Goal: Information Seeking & Learning: Check status

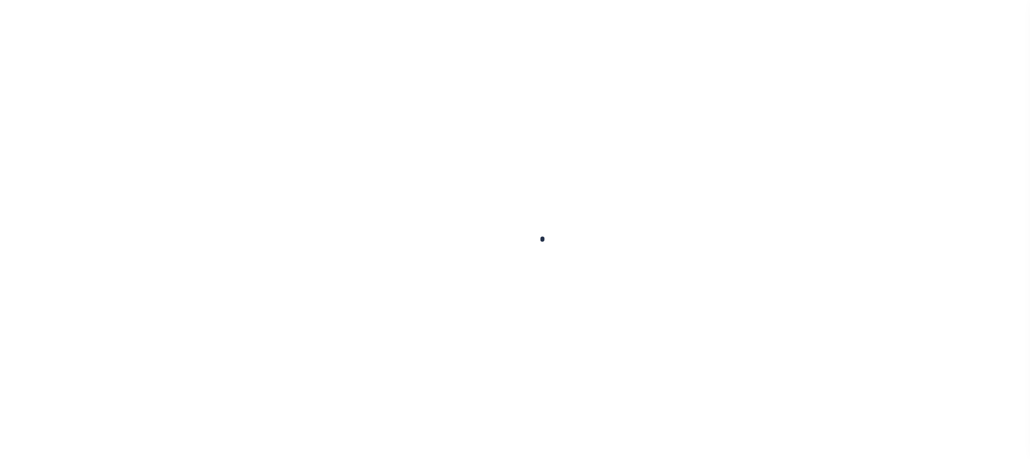
scroll to position [88, 0]
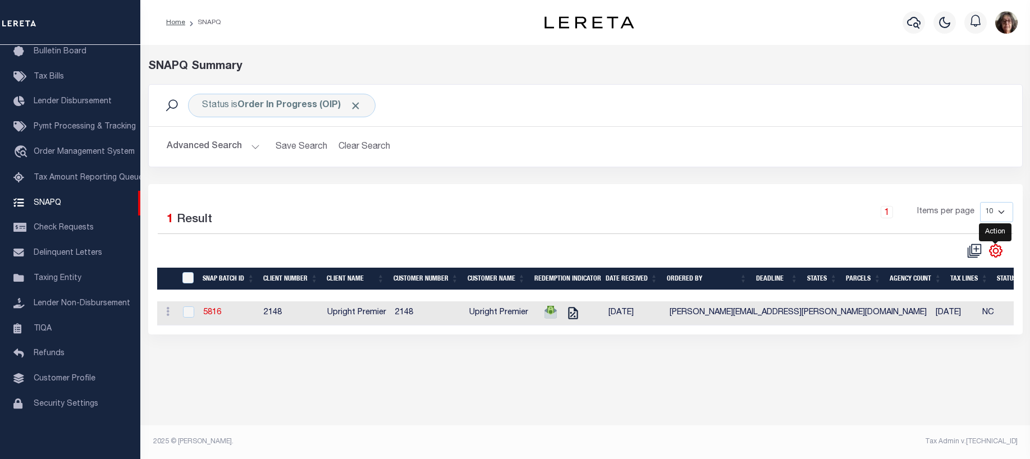
click at [994, 249] on icon "" at bounding box center [995, 250] width 5 height 5
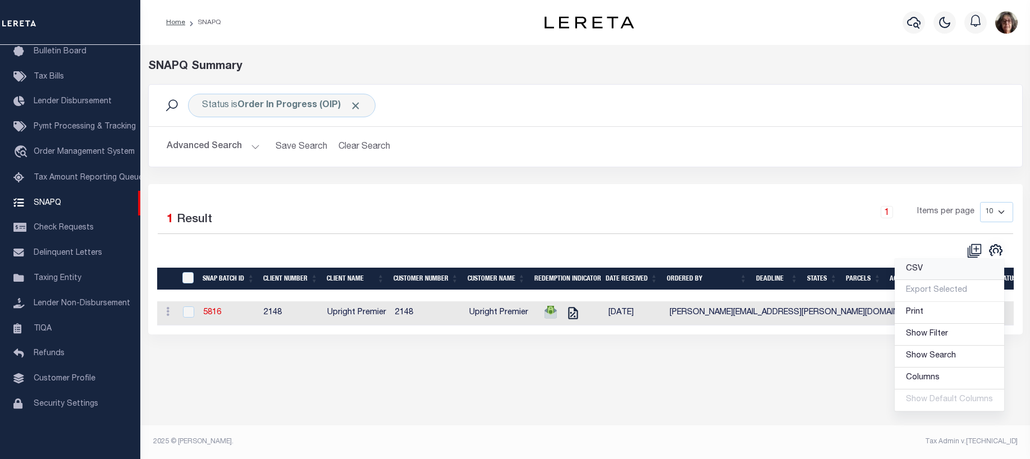
click at [920, 272] on span "CSV" at bounding box center [914, 269] width 17 height 8
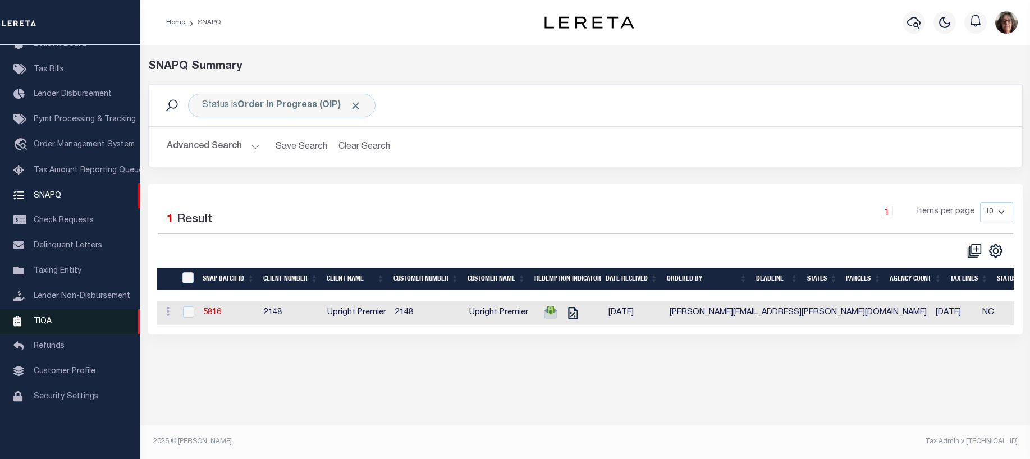
click at [45, 325] on span "TIQA" at bounding box center [43, 321] width 18 height 8
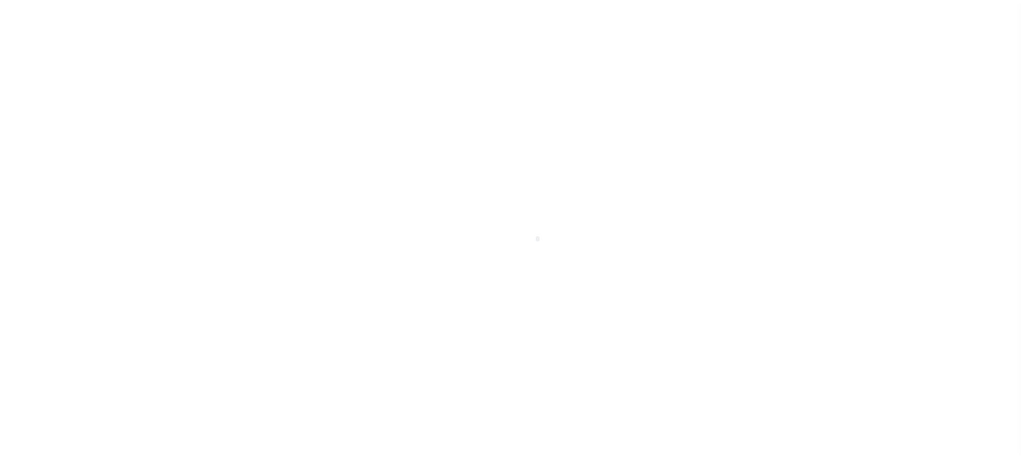
scroll to position [88, 0]
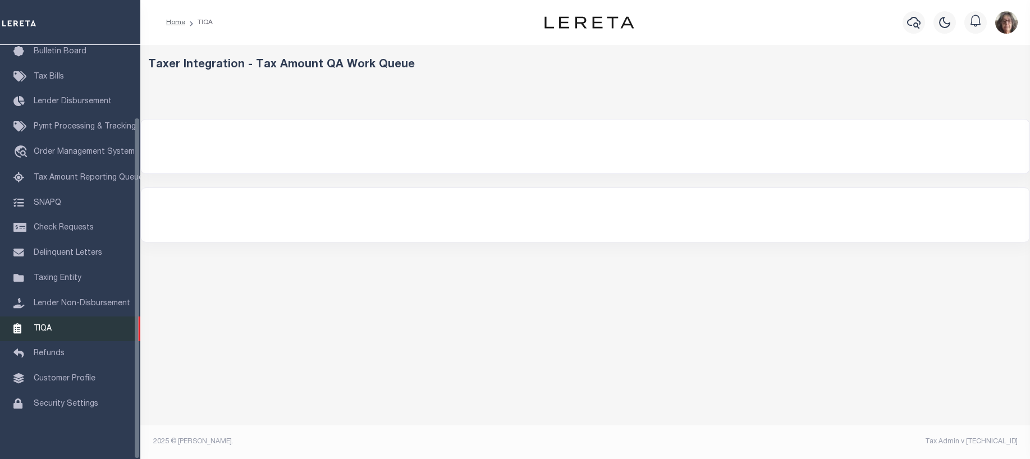
select select "200"
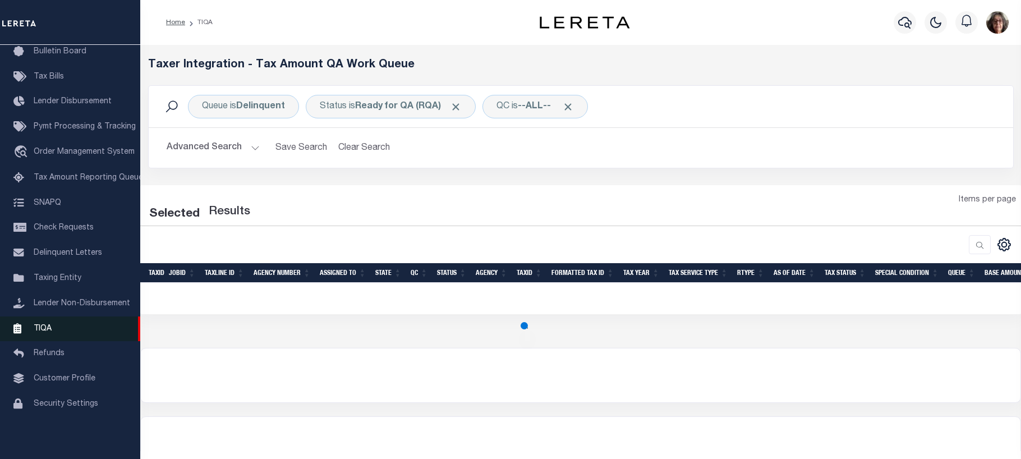
select select "200"
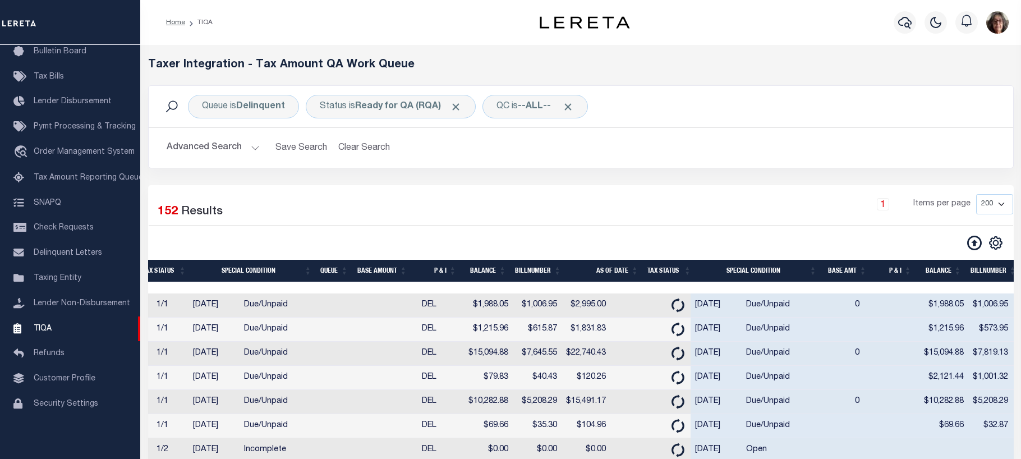
scroll to position [0, 887]
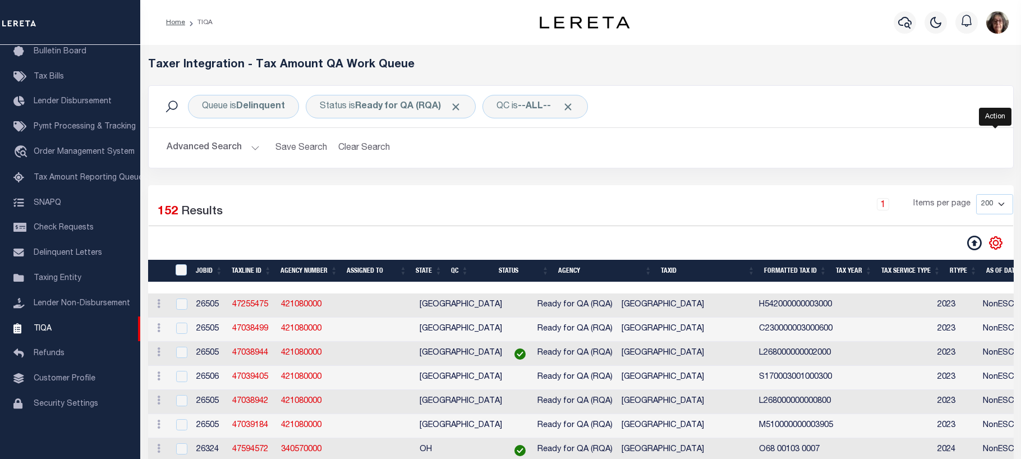
click at [1000, 244] on icon "" at bounding box center [996, 243] width 15 height 15
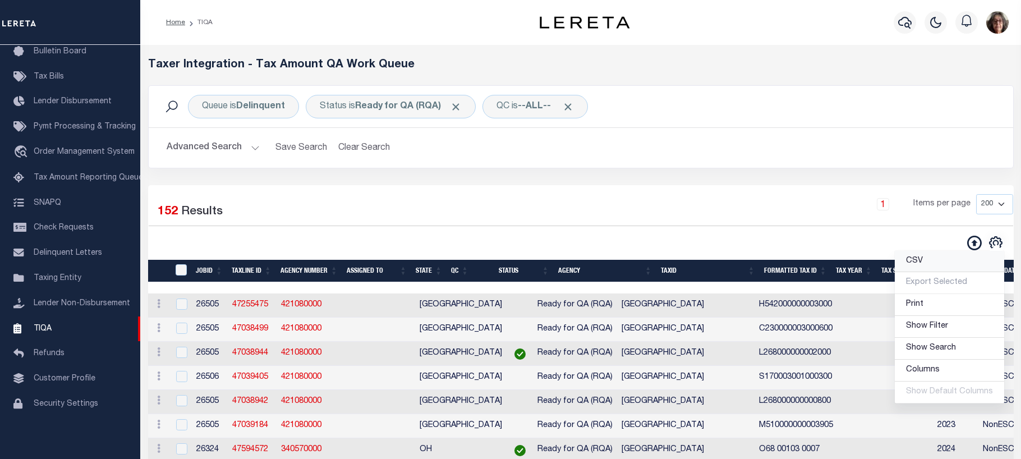
click at [915, 262] on span "CSV" at bounding box center [914, 261] width 17 height 8
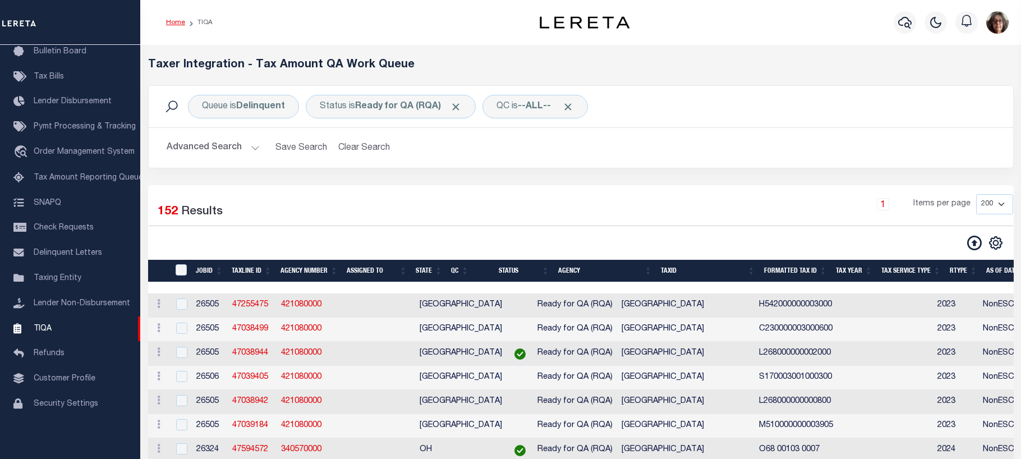
click at [173, 20] on link "Home" at bounding box center [175, 22] width 19 height 7
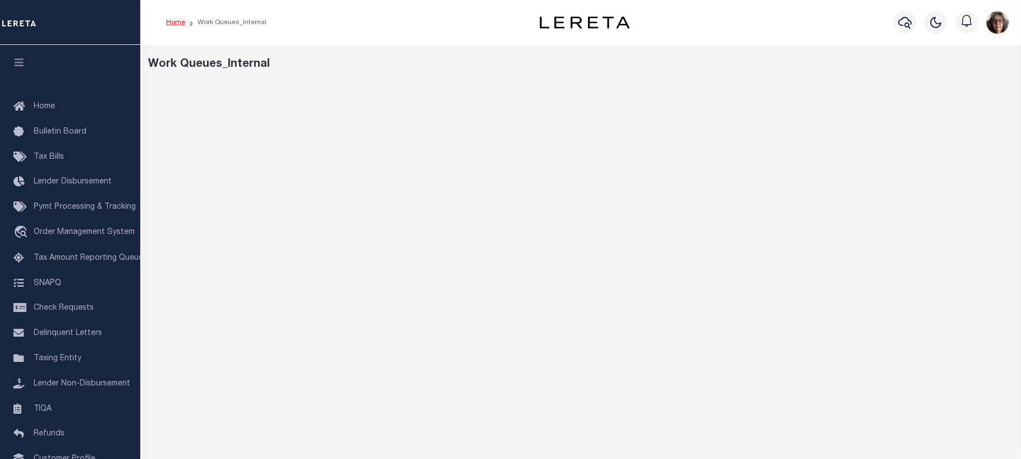
click at [173, 23] on link "Home" at bounding box center [175, 22] width 19 height 7
click at [172, 20] on link "Home" at bounding box center [175, 22] width 19 height 7
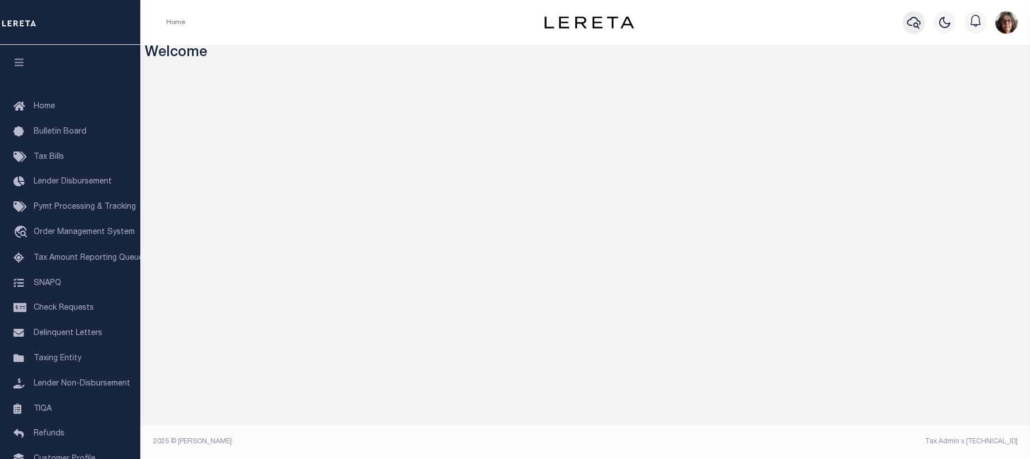
click at [909, 19] on icon "button" at bounding box center [913, 22] width 13 height 13
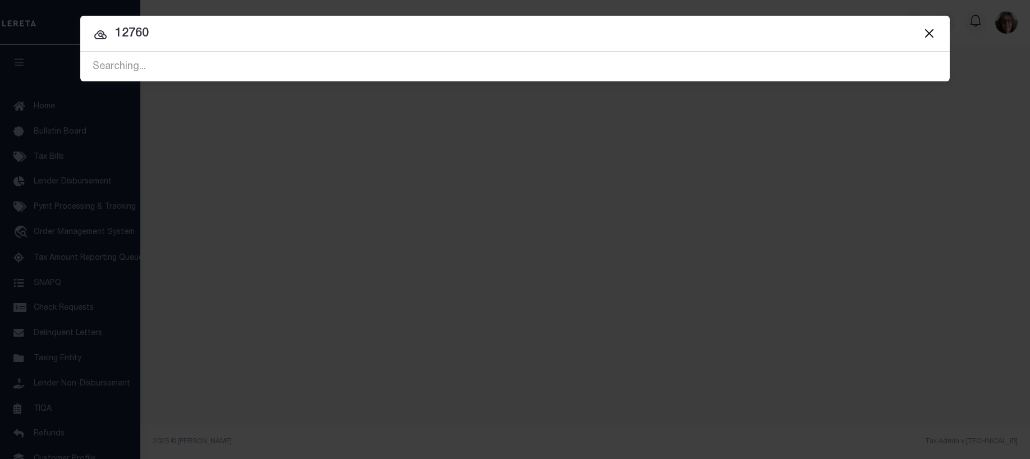
type input "12760"
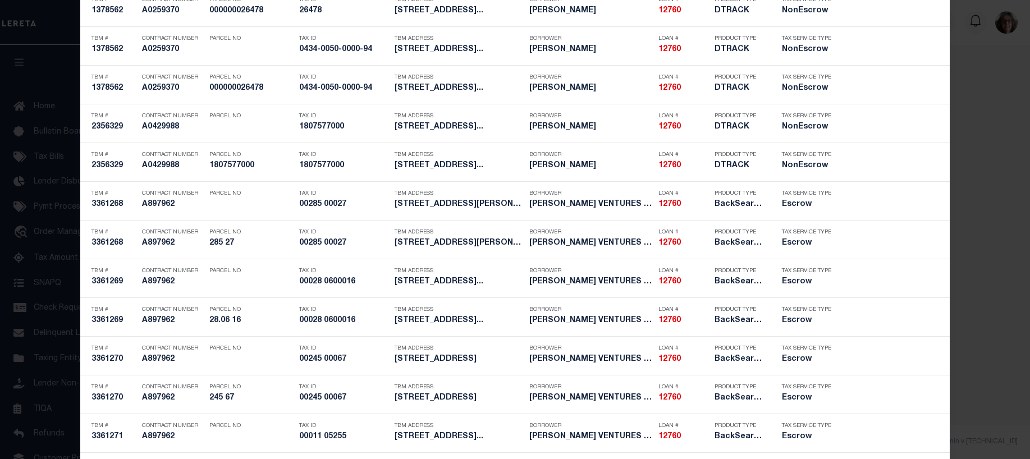
scroll to position [1292, 0]
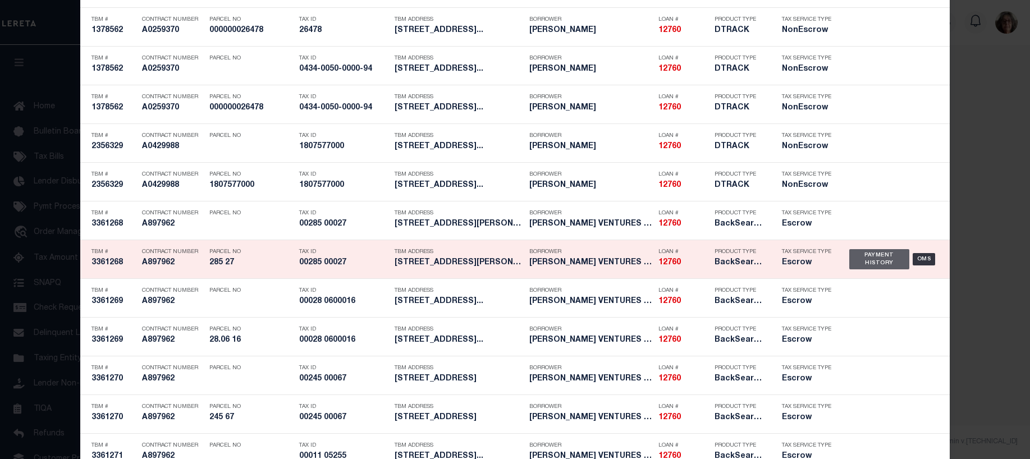
click at [872, 260] on div "Payment History" at bounding box center [879, 259] width 60 height 20
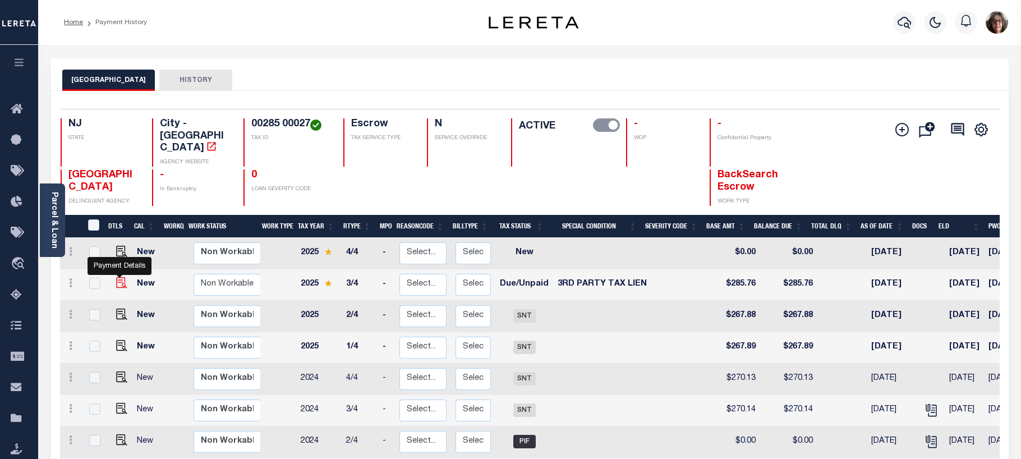
click at [117, 277] on img "" at bounding box center [121, 282] width 11 height 11
checkbox input "true"
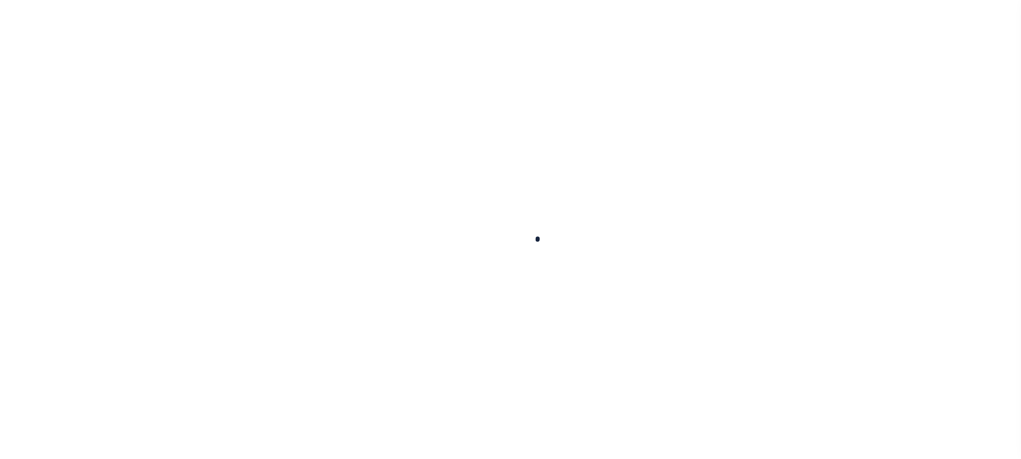
checkbox input "false"
type input "00005388"
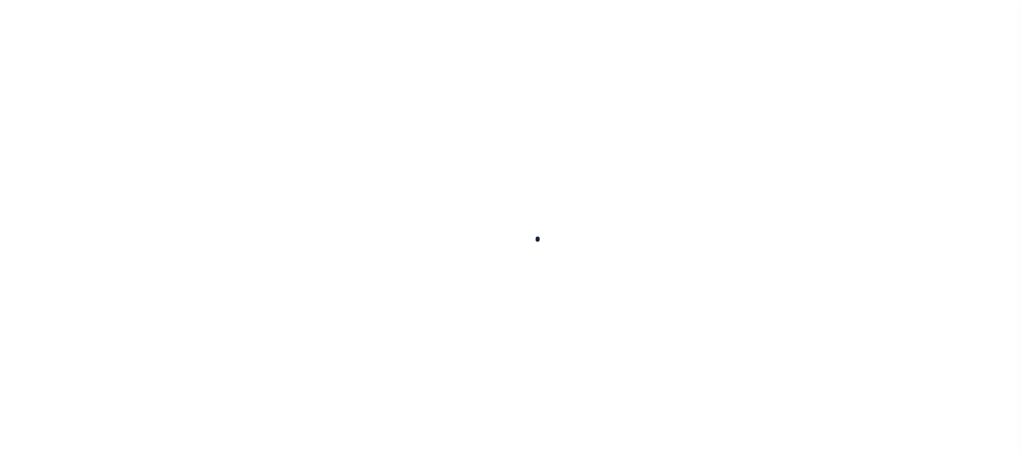
type input "08/05/2025"
select select "DUE"
select select "20"
type input "0"
type input "$285.76"
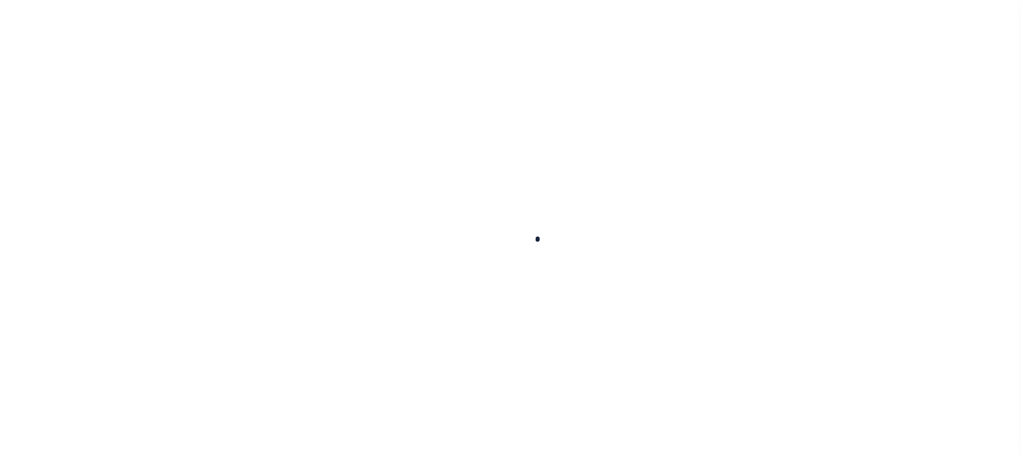
type input "$285.76"
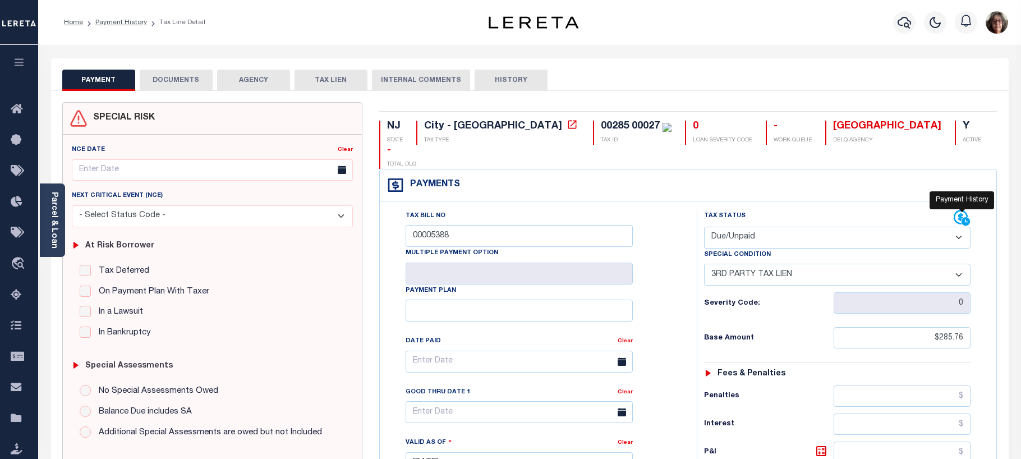
click at [958, 210] on icon at bounding box center [962, 218] width 17 height 17
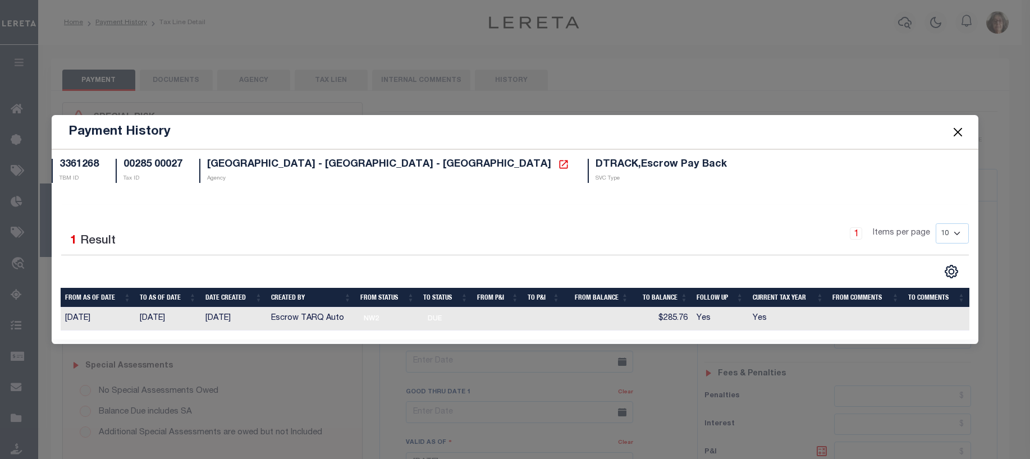
click at [956, 132] on button "Close" at bounding box center [957, 132] width 15 height 15
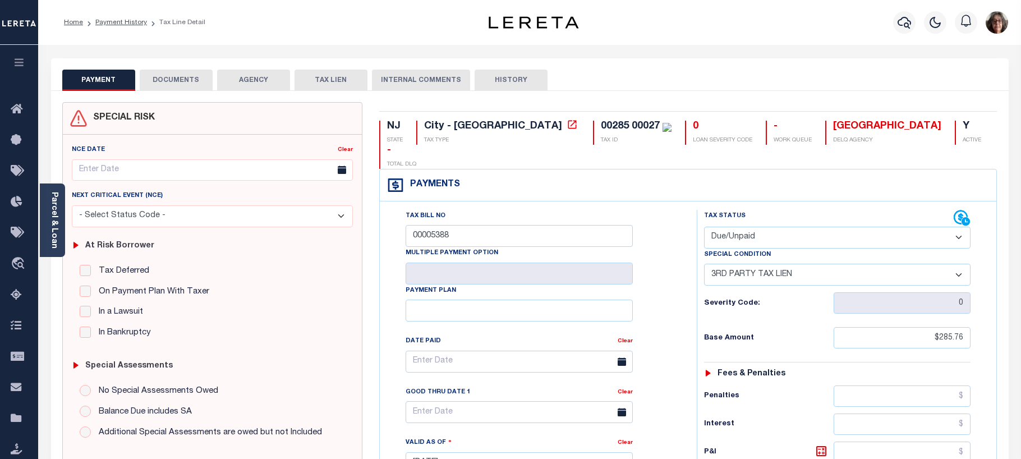
click at [177, 77] on button "DOCUMENTS" at bounding box center [176, 80] width 73 height 21
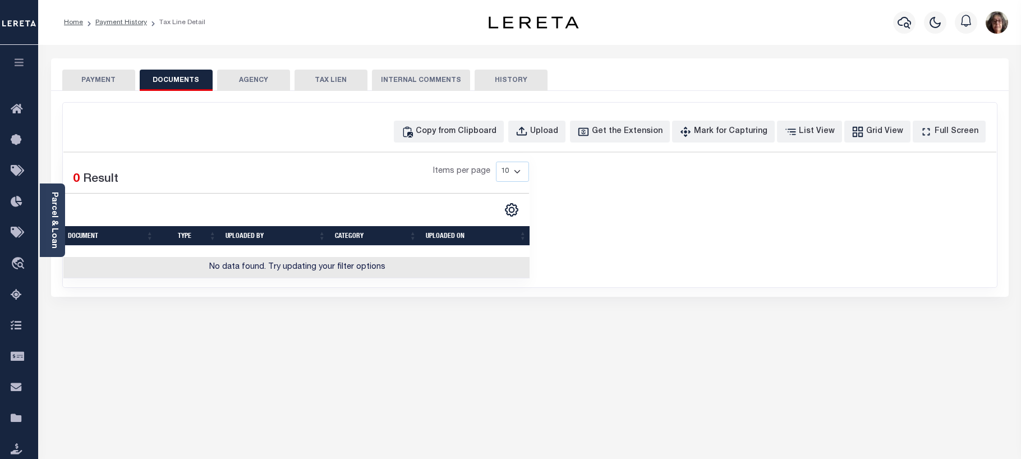
click at [96, 79] on button "PAYMENT" at bounding box center [98, 80] width 73 height 21
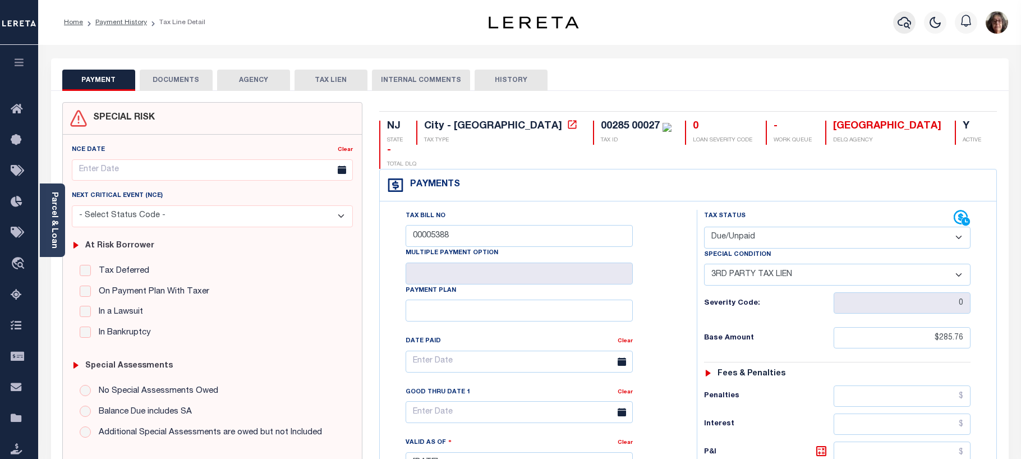
click at [904, 25] on icon "button" at bounding box center [904, 22] width 13 height 13
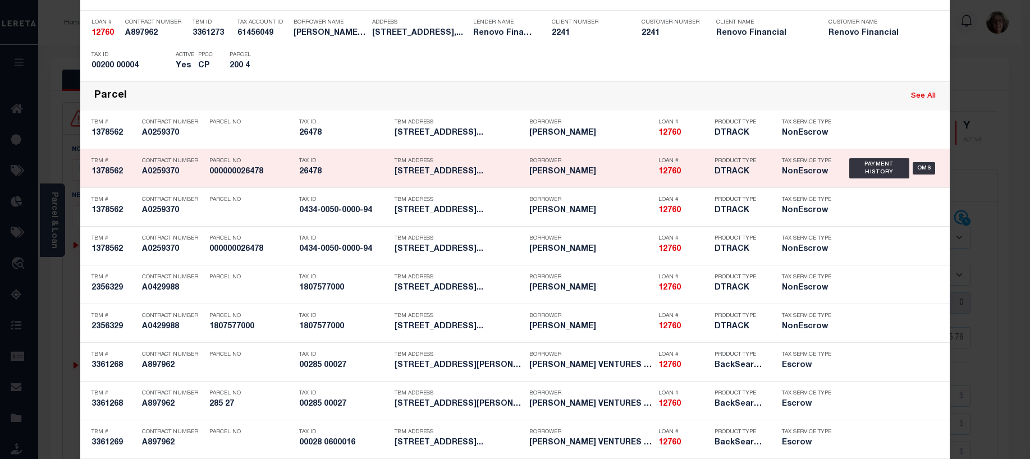
scroll to position [1179, 0]
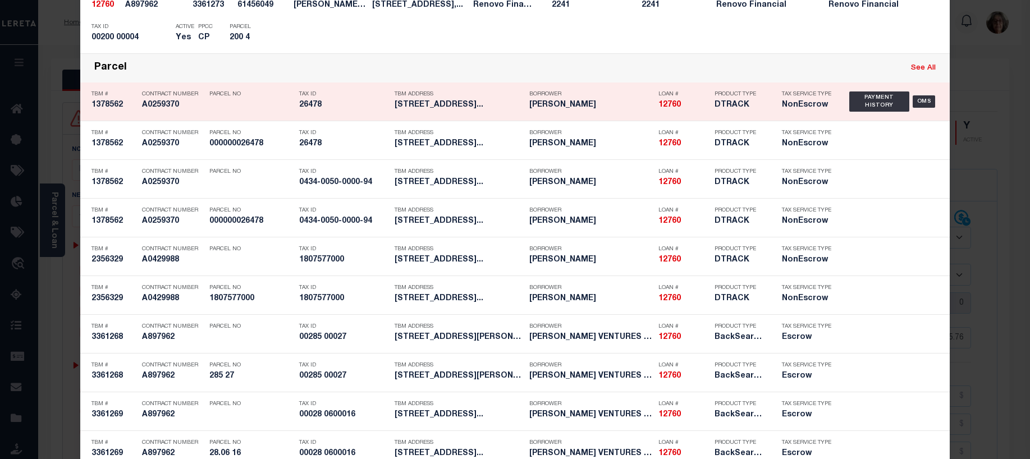
click at [918, 69] on link "See All" at bounding box center [923, 68] width 25 height 7
type input "12760"
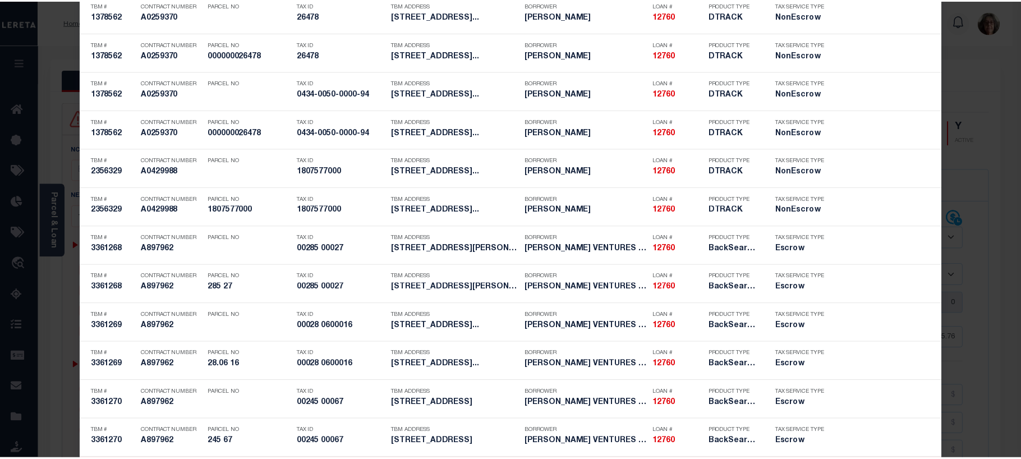
scroll to position [1236, 0]
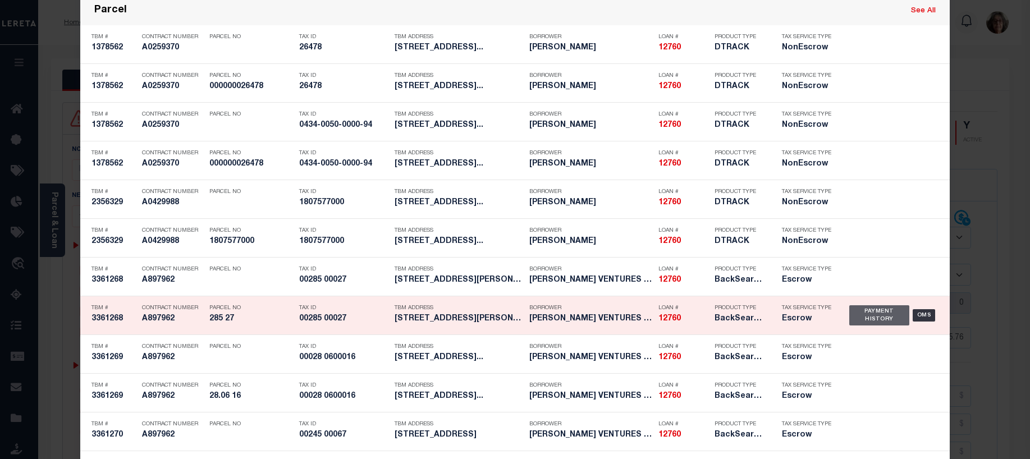
click at [876, 316] on div "Payment History" at bounding box center [879, 315] width 60 height 20
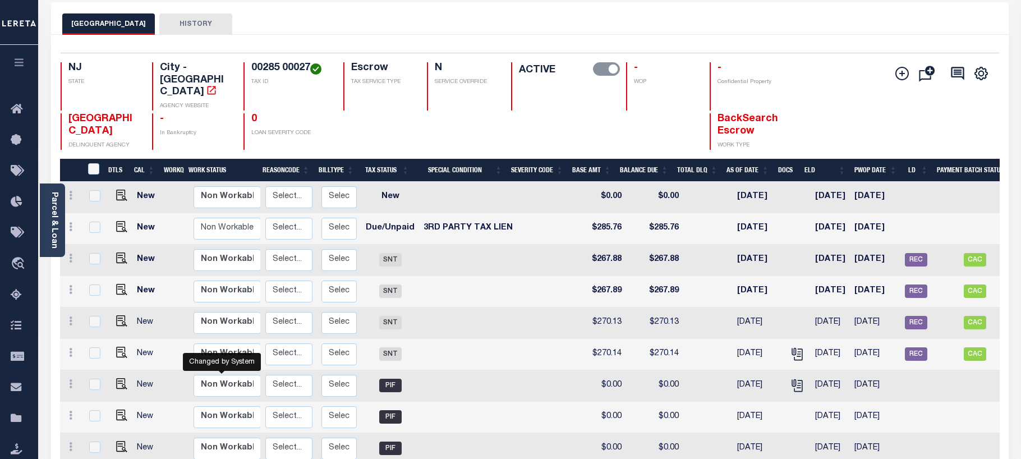
scroll to position [1, 0]
click at [117, 377] on img "" at bounding box center [121, 382] width 11 height 11
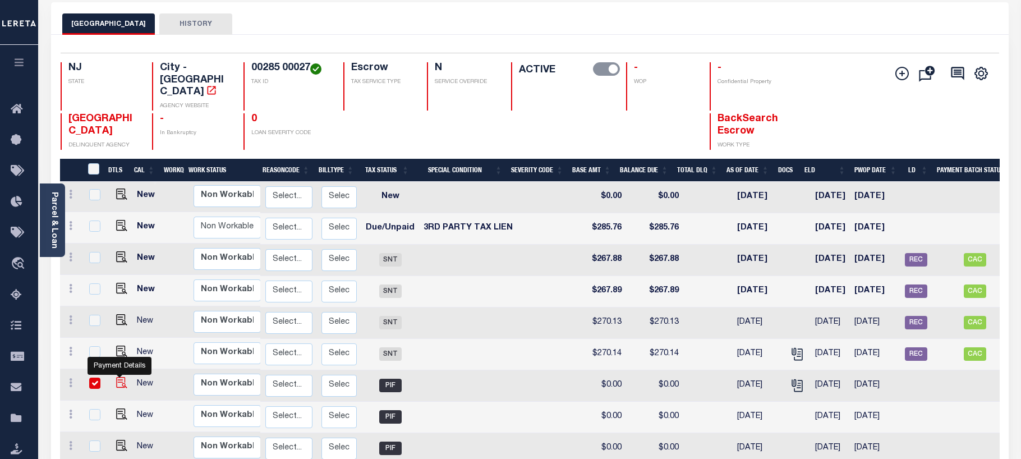
checkbox input "true"
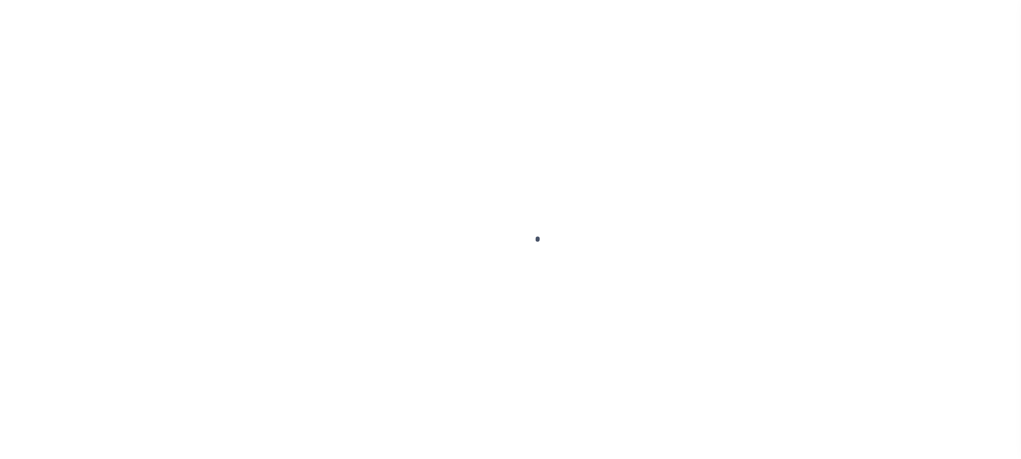
select select "PIF"
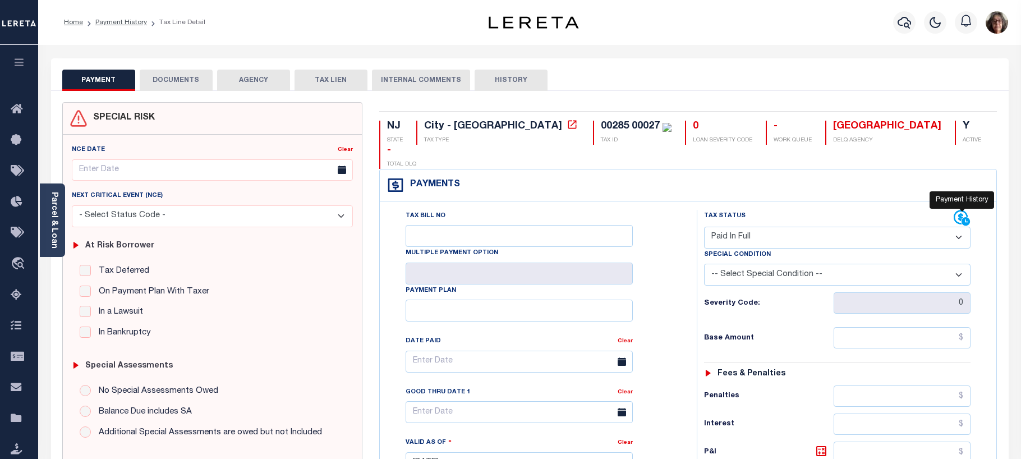
click at [959, 210] on icon at bounding box center [962, 218] width 17 height 17
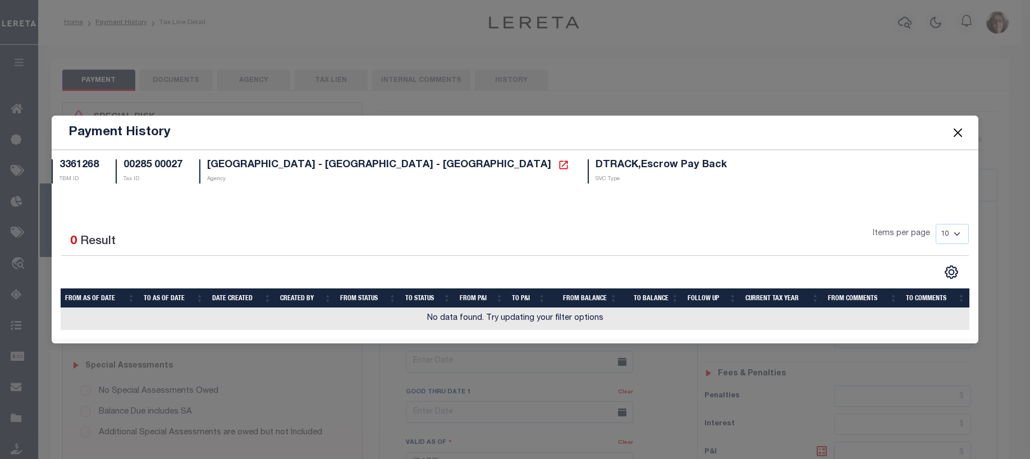
click at [957, 132] on button "Close" at bounding box center [957, 132] width 15 height 15
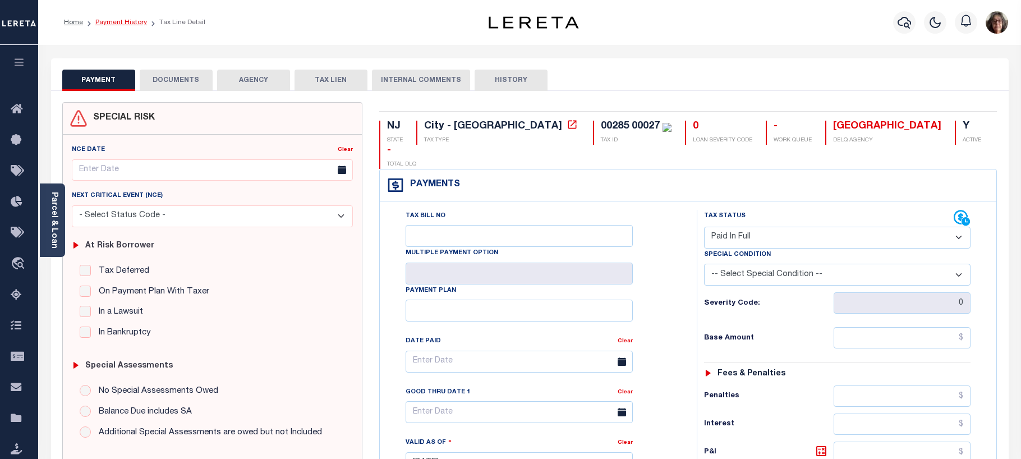
click at [117, 23] on link "Payment History" at bounding box center [121, 22] width 52 height 7
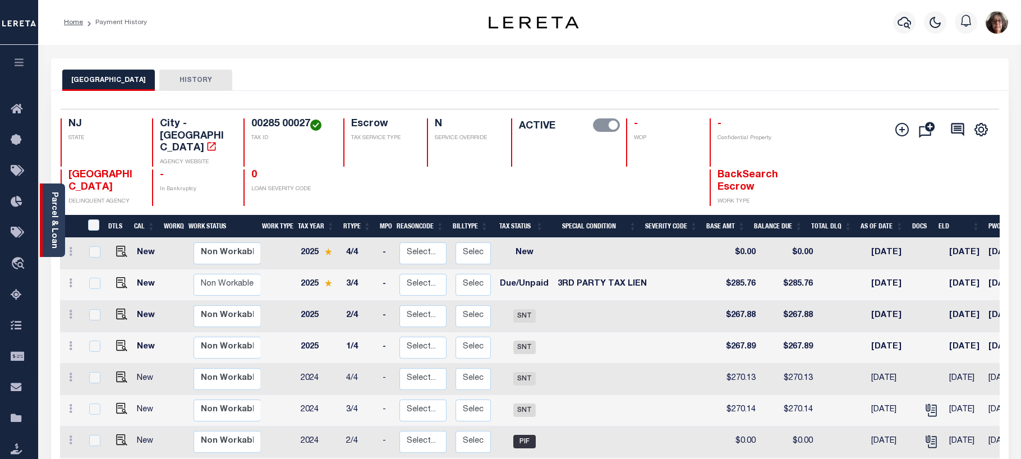
click at [54, 235] on link "Parcel & Loan" at bounding box center [54, 220] width 8 height 57
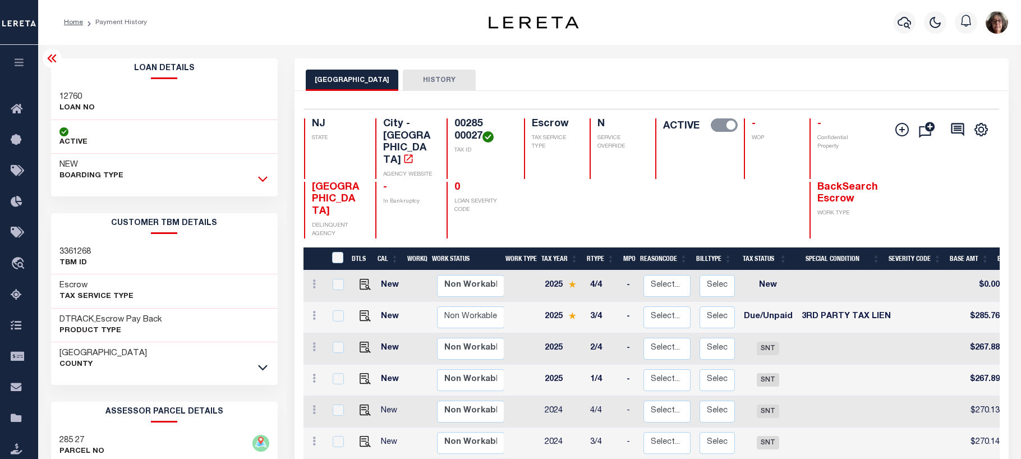
click at [264, 180] on icon at bounding box center [263, 180] width 10 height 6
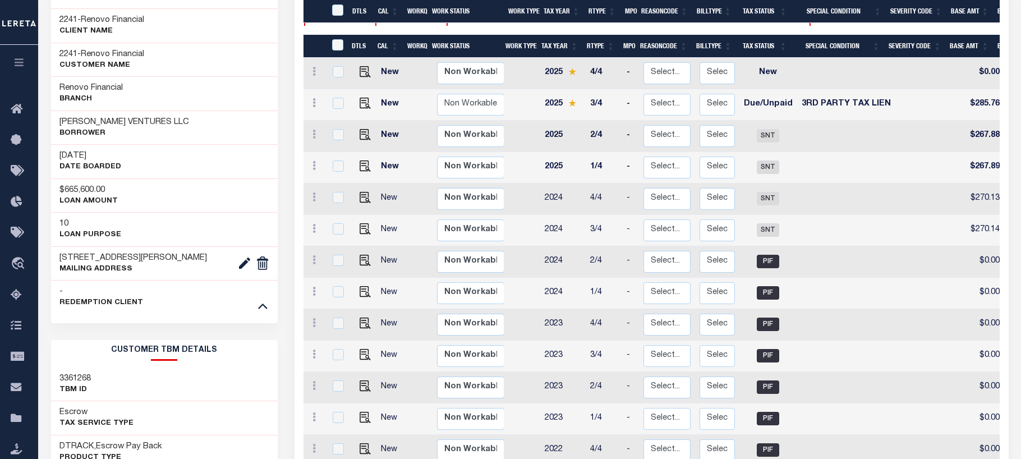
scroll to position [225, 0]
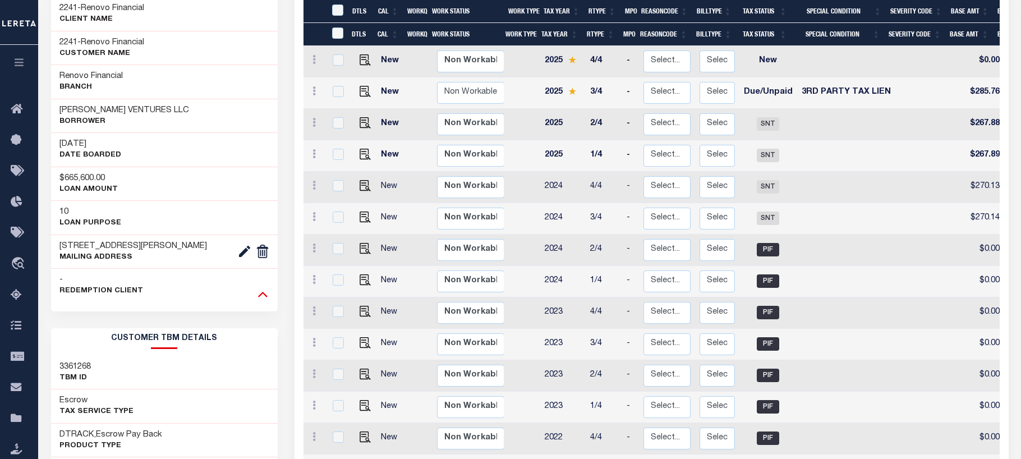
click at [262, 294] on icon at bounding box center [263, 294] width 10 height 12
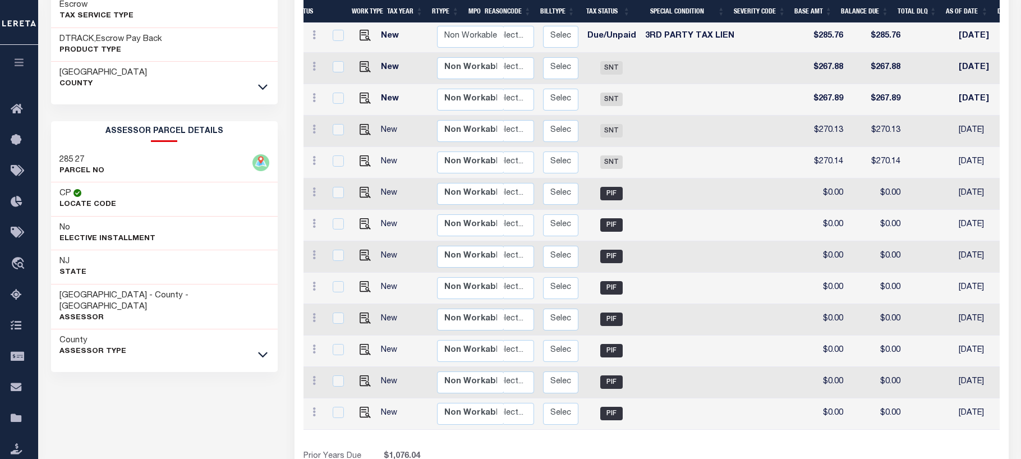
scroll to position [0, 0]
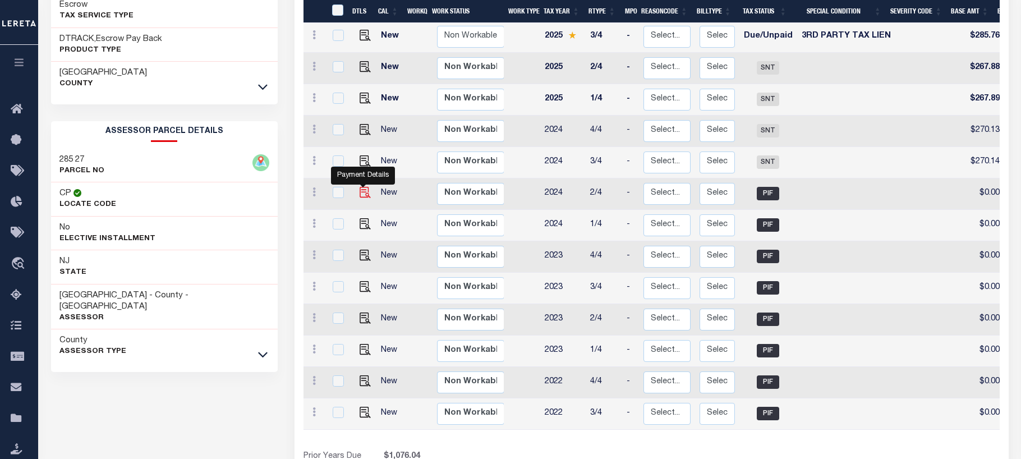
click at [364, 187] on img "" at bounding box center [365, 192] width 11 height 11
checkbox input "true"
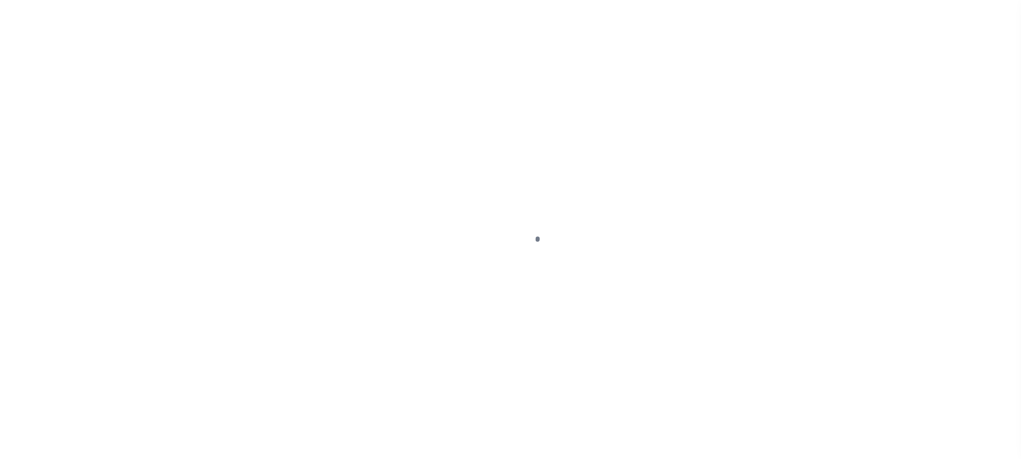
select select "PIF"
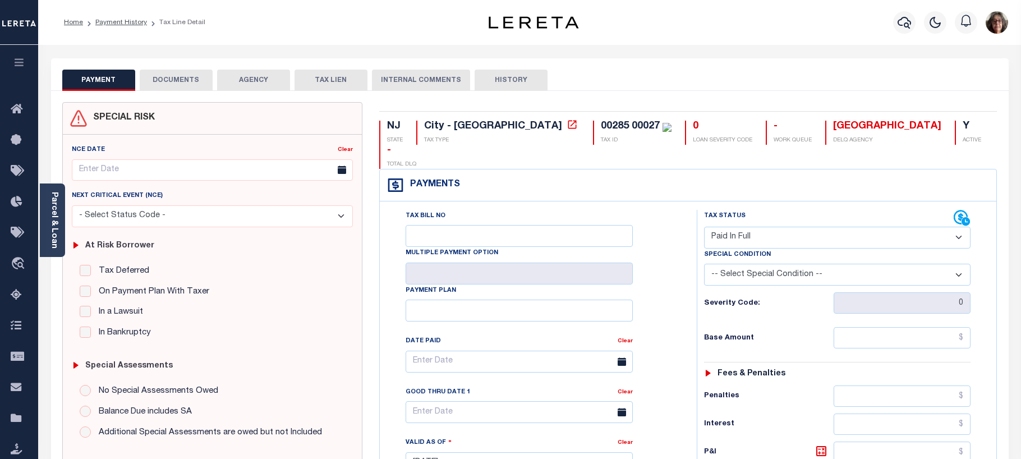
click at [173, 80] on button "DOCUMENTS" at bounding box center [176, 80] width 73 height 21
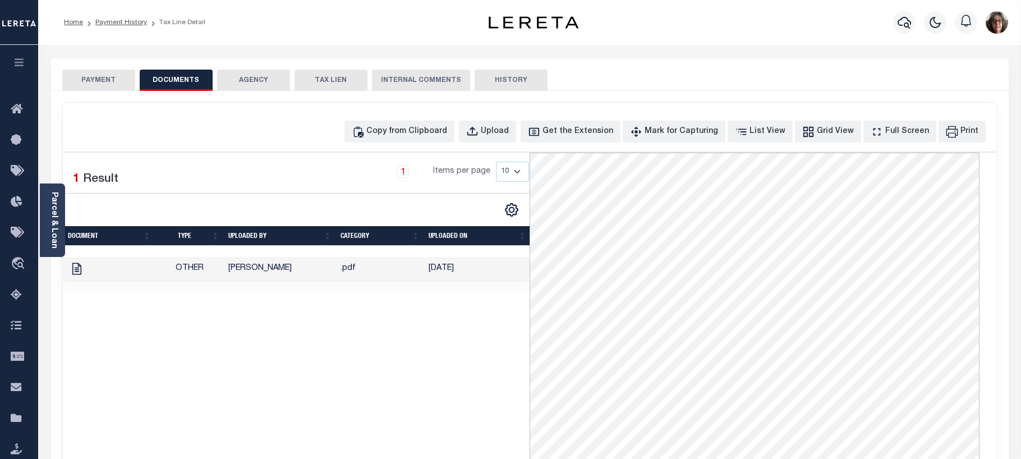
click at [95, 80] on button "PAYMENT" at bounding box center [98, 80] width 73 height 21
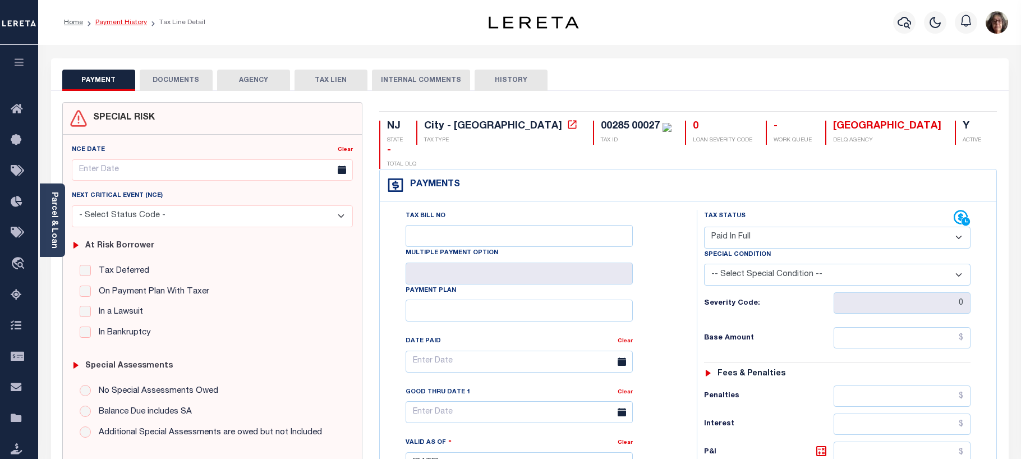
click at [126, 22] on link "Payment History" at bounding box center [121, 22] width 52 height 7
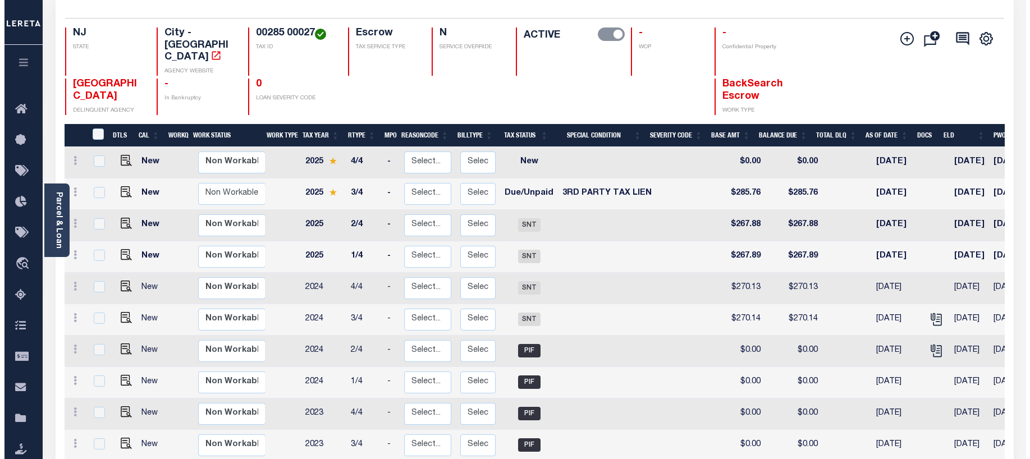
scroll to position [112, 0]
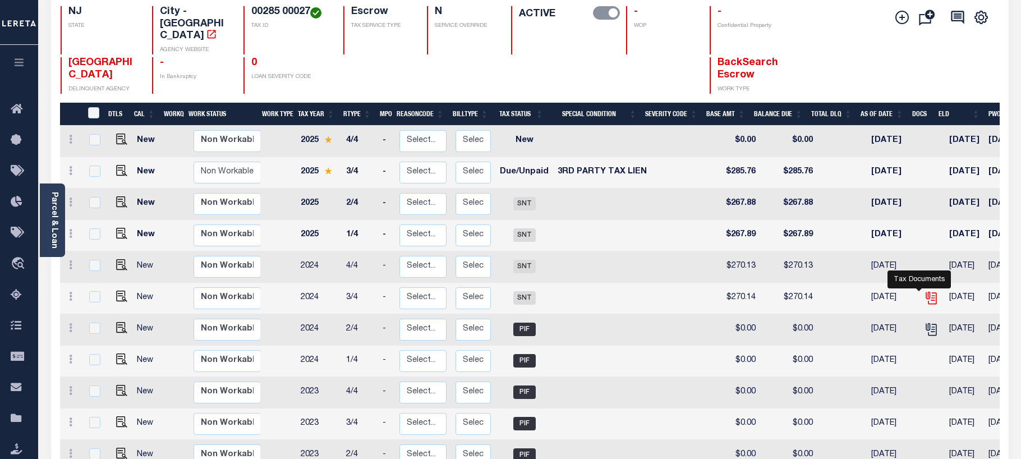
click at [924, 291] on icon "" at bounding box center [931, 298] width 15 height 15
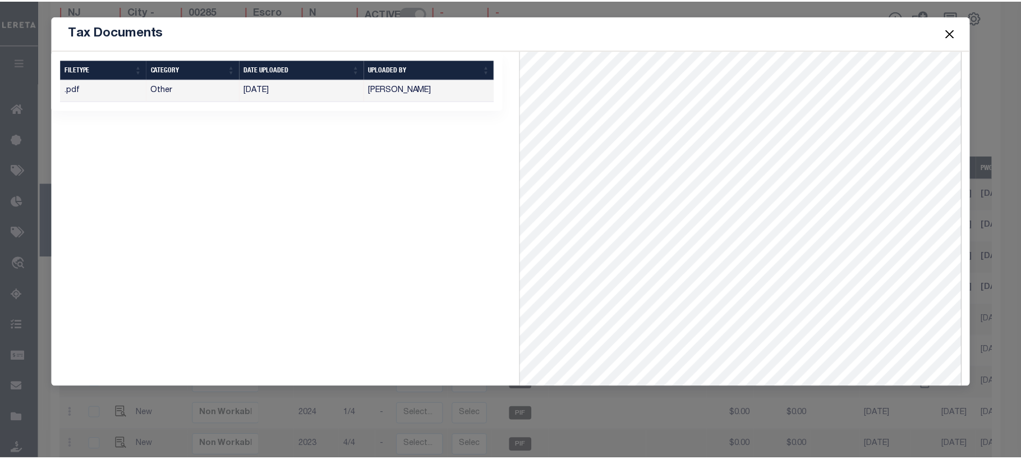
scroll to position [0, 0]
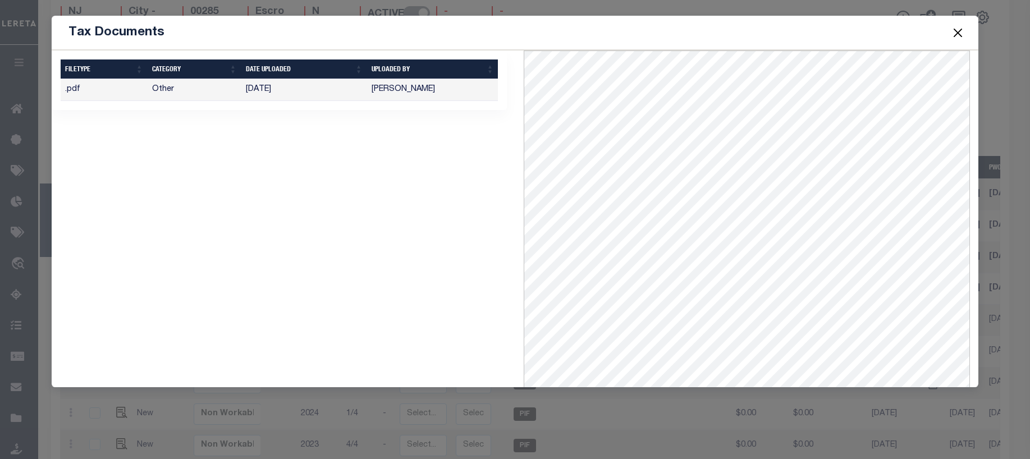
click at [955, 34] on button "Close" at bounding box center [957, 32] width 15 height 15
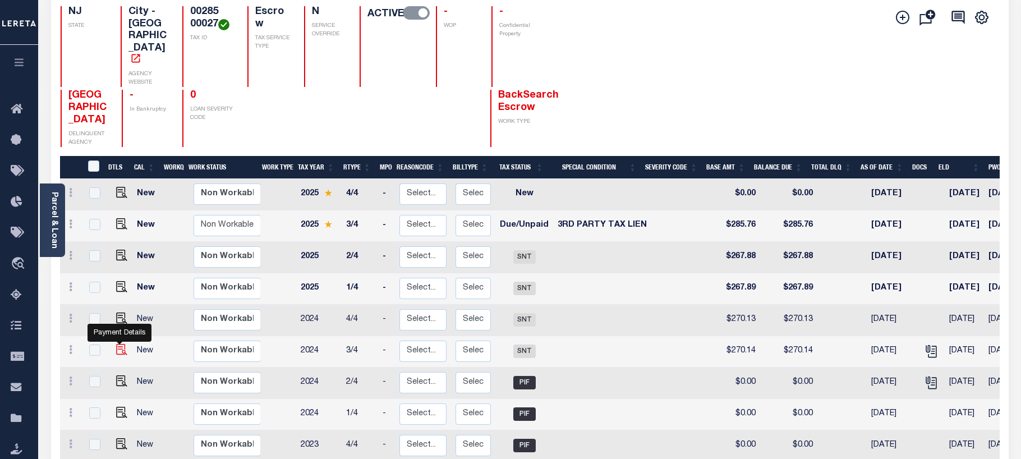
click at [119, 344] on img "" at bounding box center [121, 349] width 11 height 11
checkbox input "true"
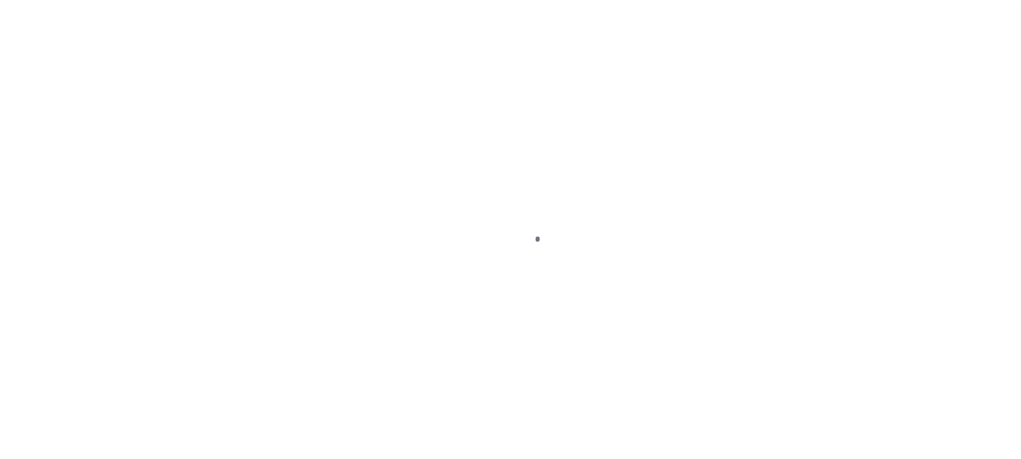
select select "SNT"
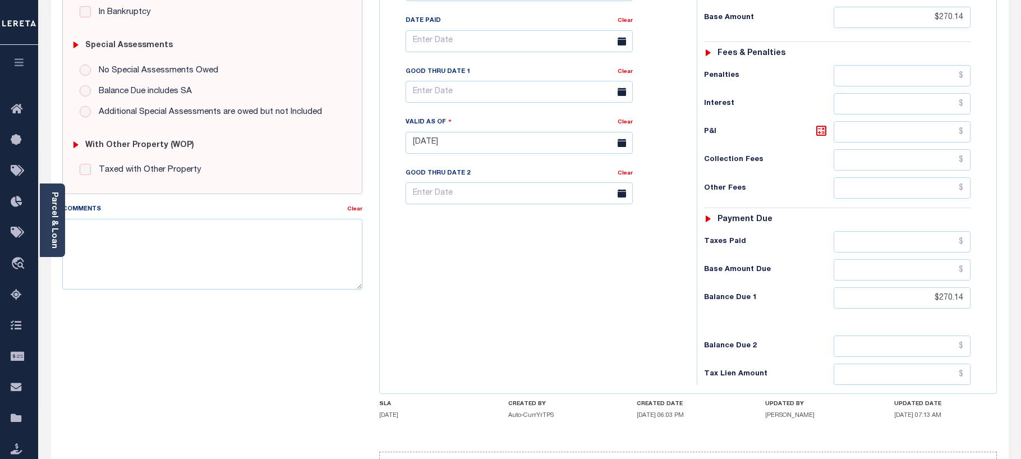
scroll to position [367, 0]
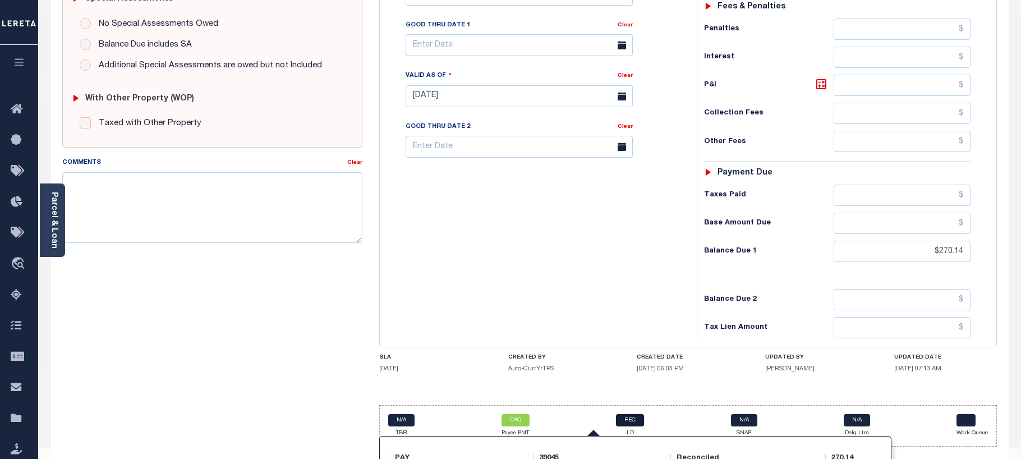
click at [631, 414] on link "REC" at bounding box center [630, 420] width 28 height 12
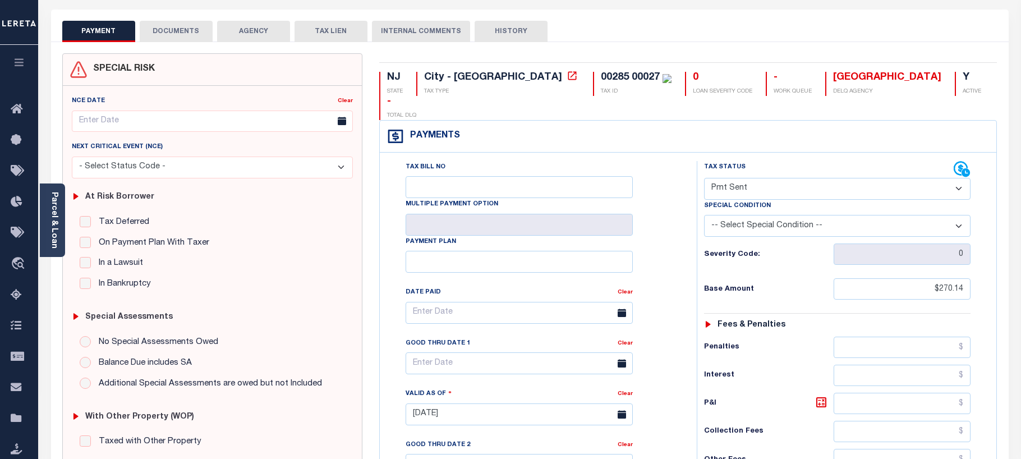
scroll to position [0, 0]
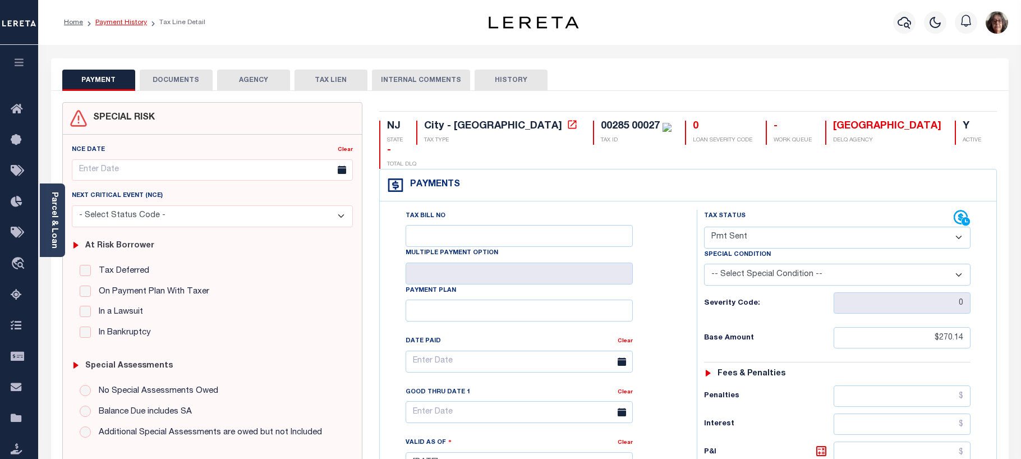
click at [109, 22] on link "Payment History" at bounding box center [121, 22] width 52 height 7
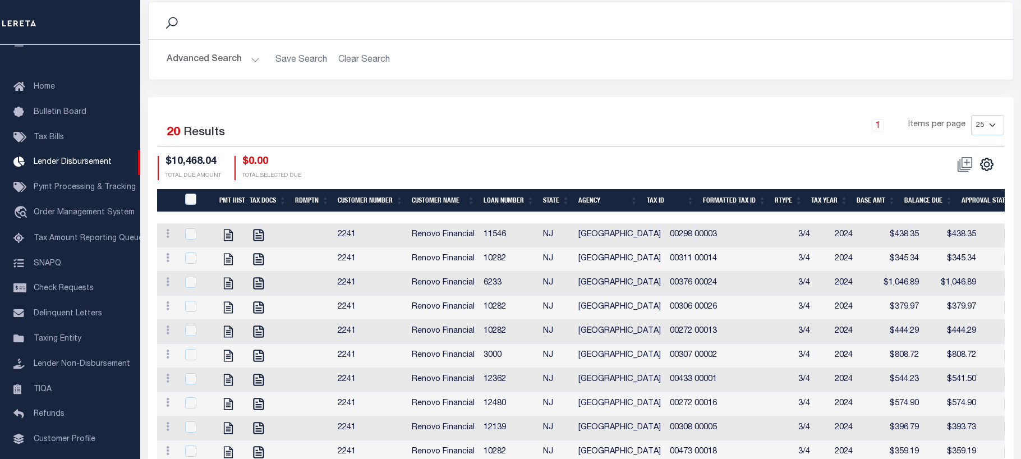
scroll to position [337, 0]
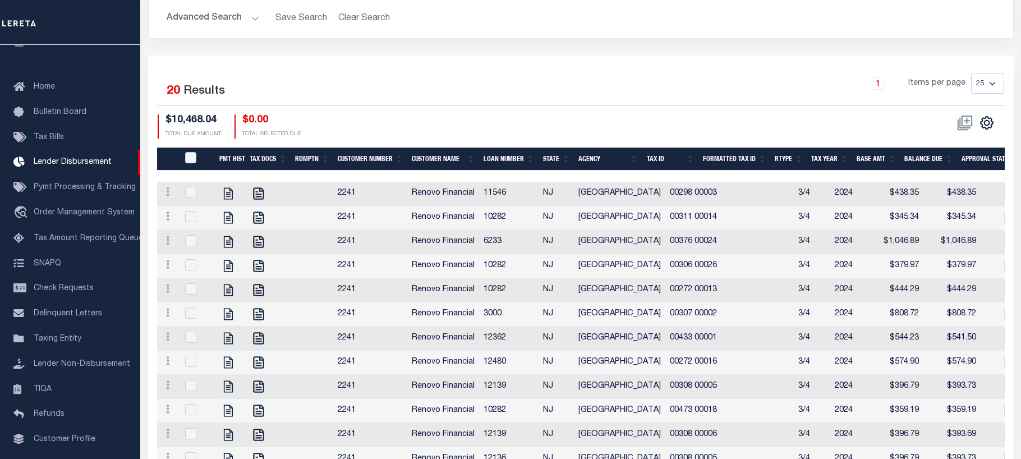
click at [660, 149] on th "Tax Id" at bounding box center [671, 159] width 57 height 23
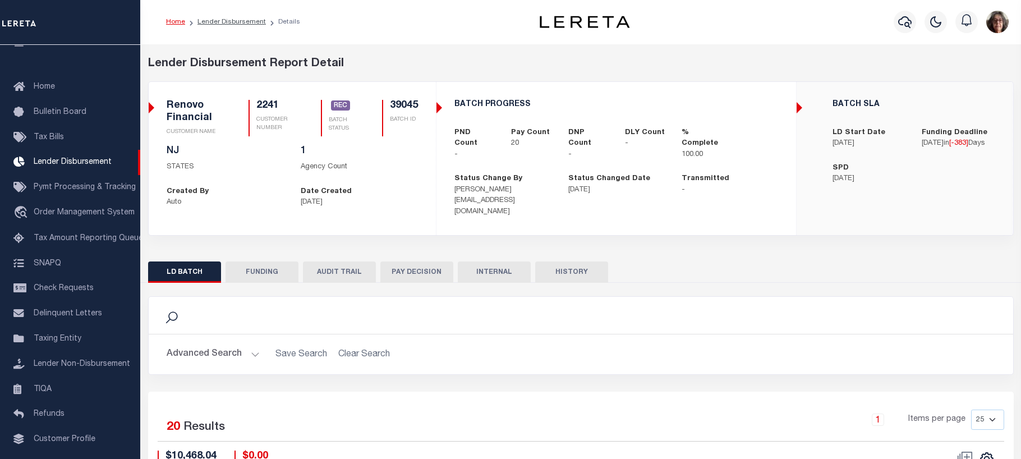
scroll to position [0, 0]
click at [340, 106] on span "REC" at bounding box center [340, 106] width 19 height 10
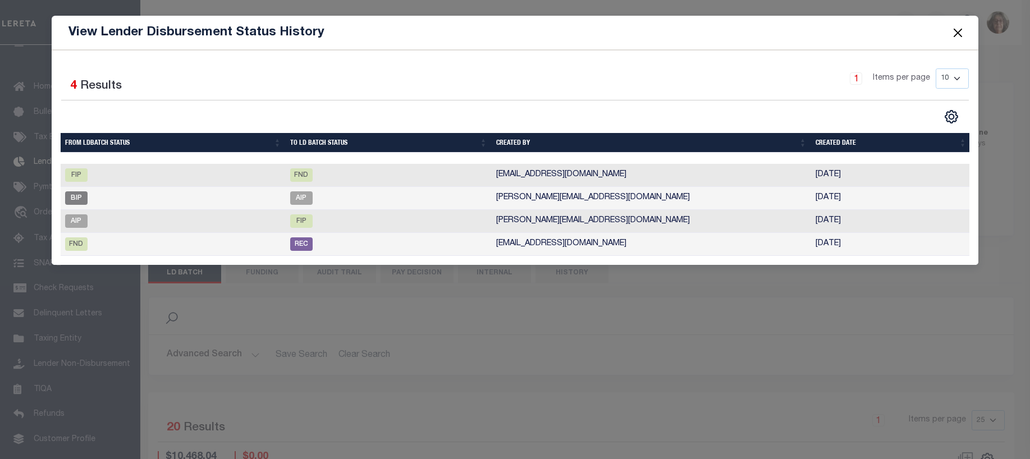
click at [959, 35] on button "Close" at bounding box center [957, 32] width 15 height 15
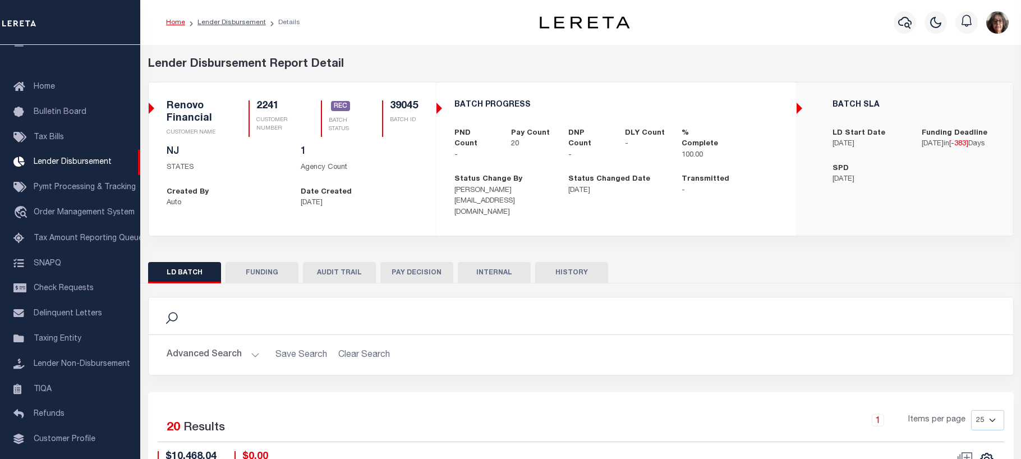
click at [265, 262] on button "FUNDING" at bounding box center [262, 272] width 73 height 21
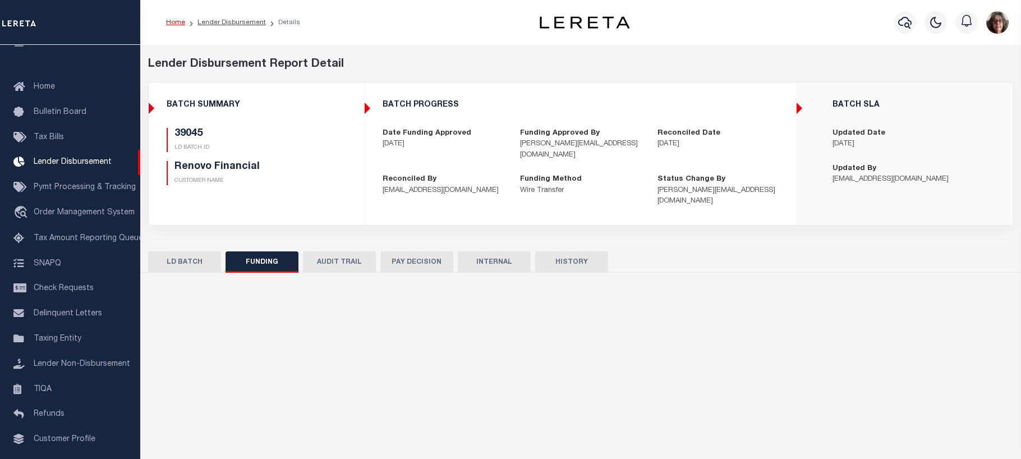
type input "$10,468.04"
type input "$0"
type input "07/26/2024"
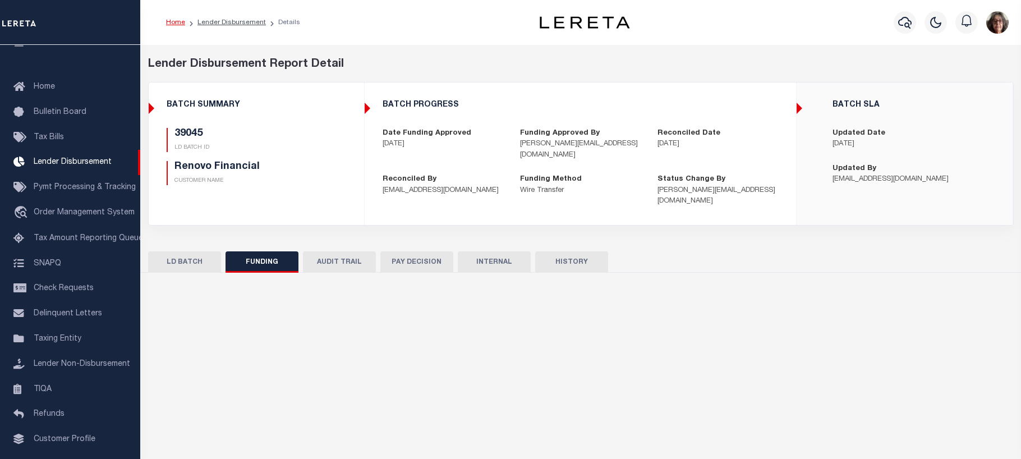
type input "20240726L2B77Q1C00296107261446FT03"
type input "08/03/2024"
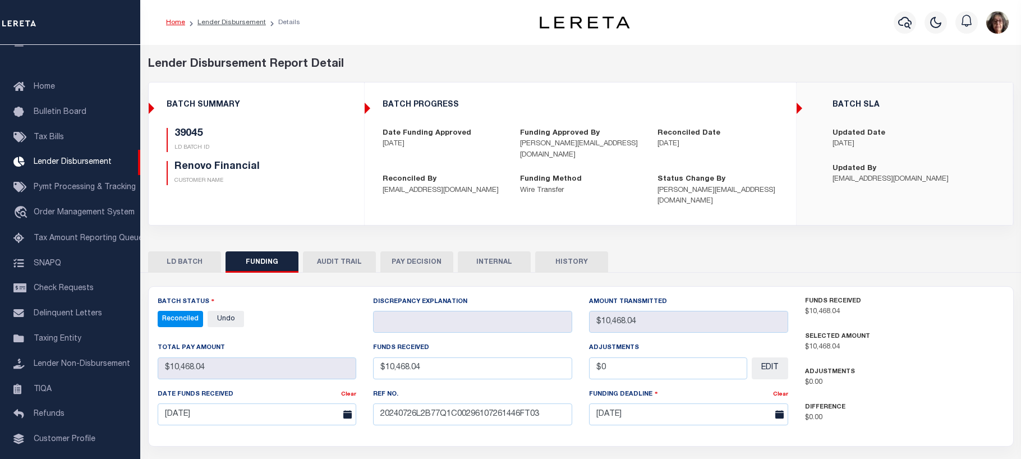
select select "100"
click at [327, 251] on button "AUDIT TRAIL" at bounding box center [339, 261] width 73 height 21
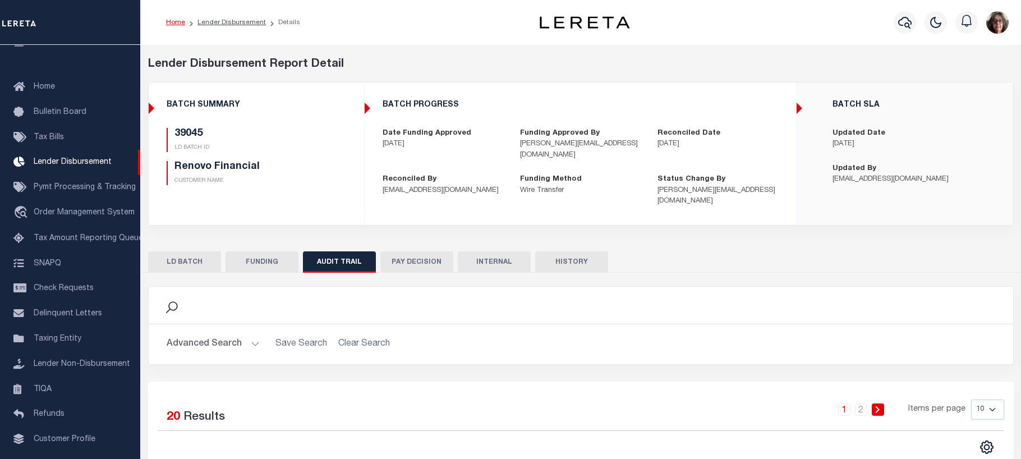
click at [406, 251] on button "PAY DECISION" at bounding box center [417, 261] width 73 height 21
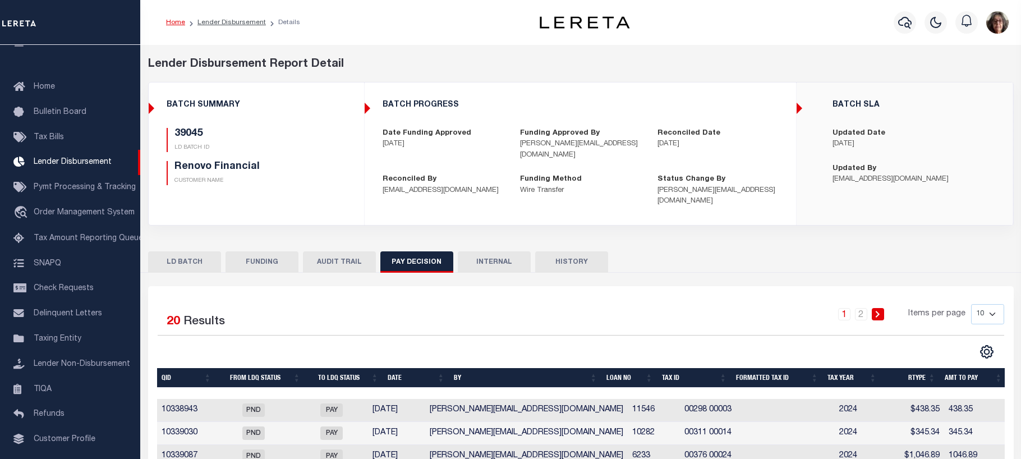
click at [489, 251] on button "INTERNAL" at bounding box center [494, 261] width 73 height 21
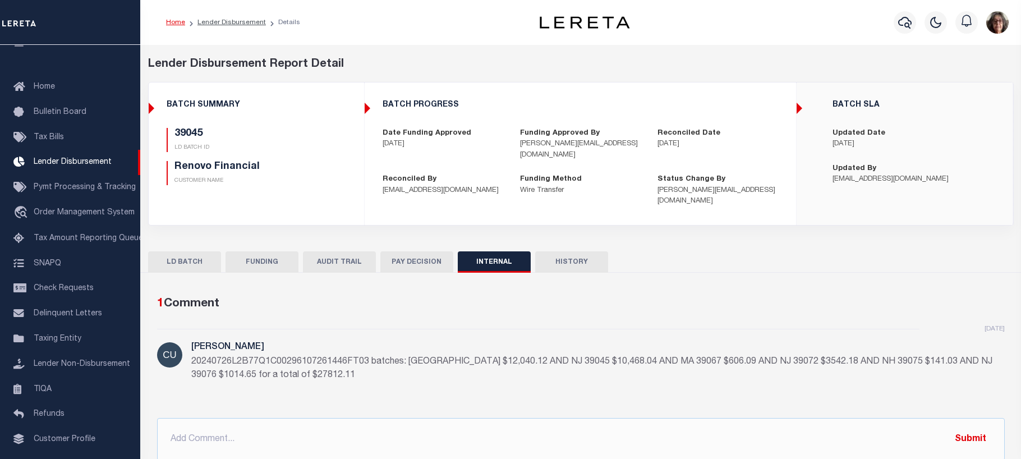
click at [577, 251] on button "HISTORY" at bounding box center [571, 261] width 73 height 21
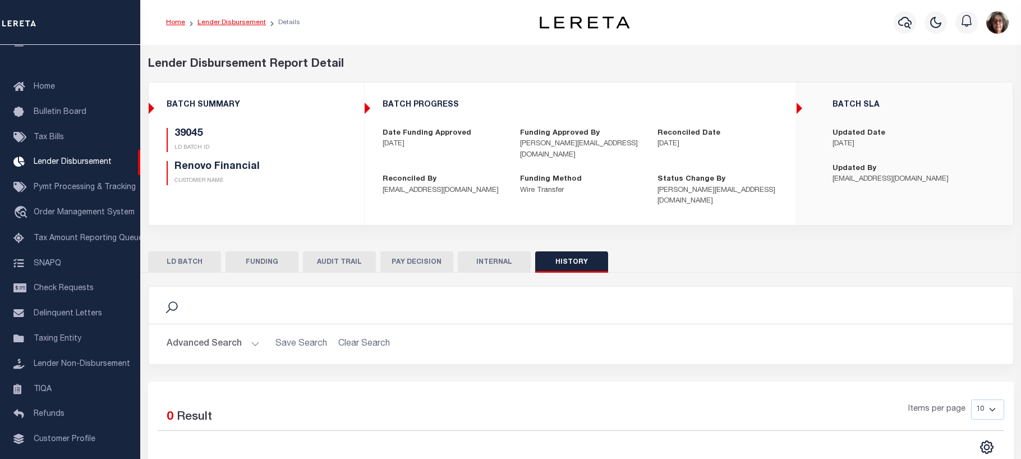
click at [225, 22] on link "Lender Disbursement" at bounding box center [232, 22] width 68 height 7
checkbox input "true"
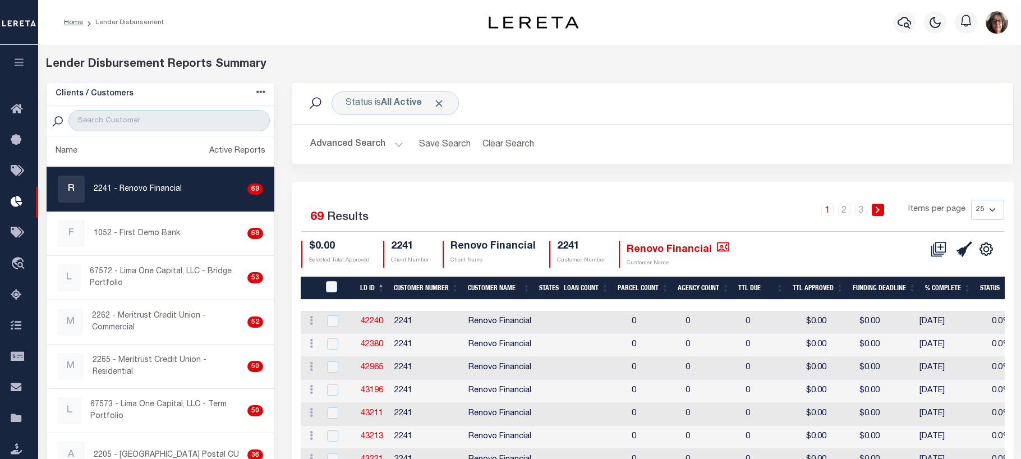
checkbox input "true"
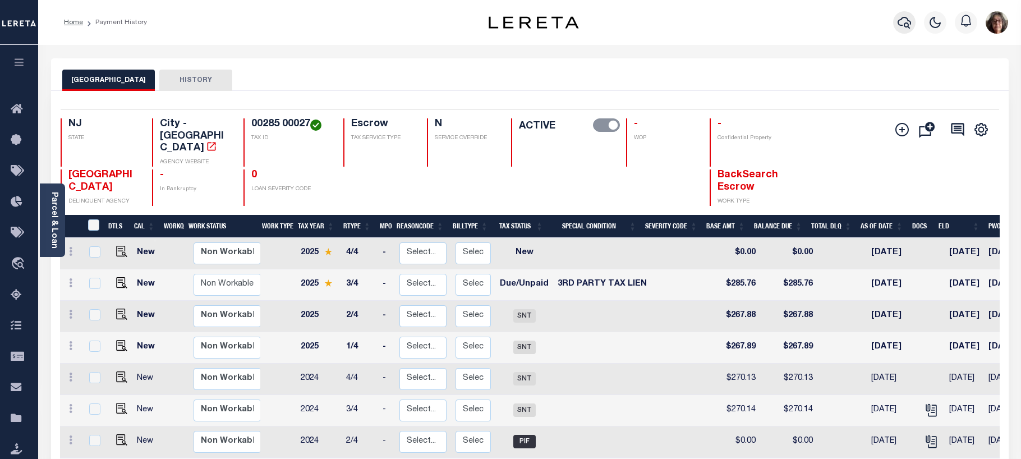
click at [910, 25] on icon "button" at bounding box center [904, 22] width 13 height 13
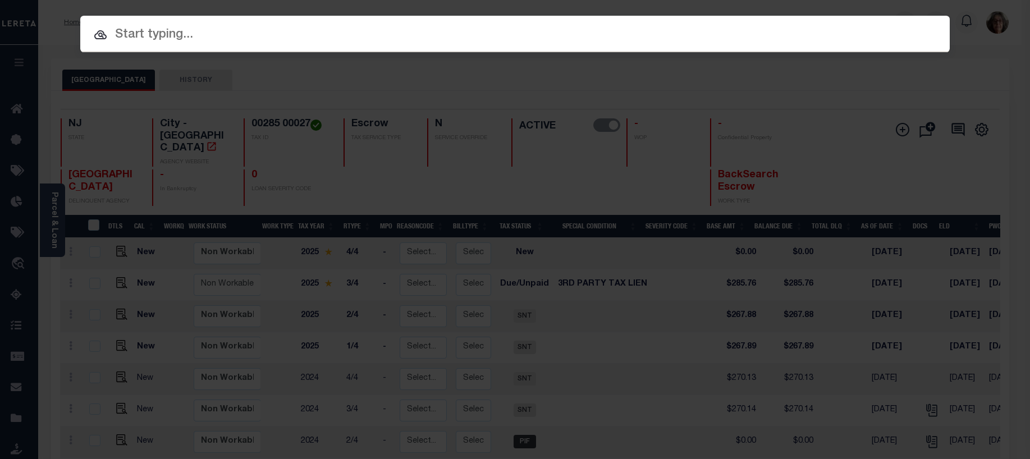
paste input "93159-21608"
type input "93159-21608"
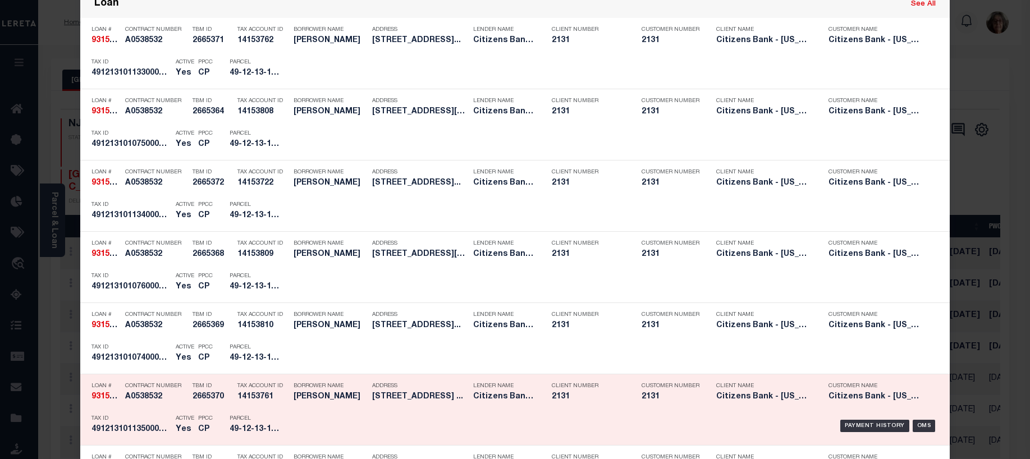
scroll to position [112, 0]
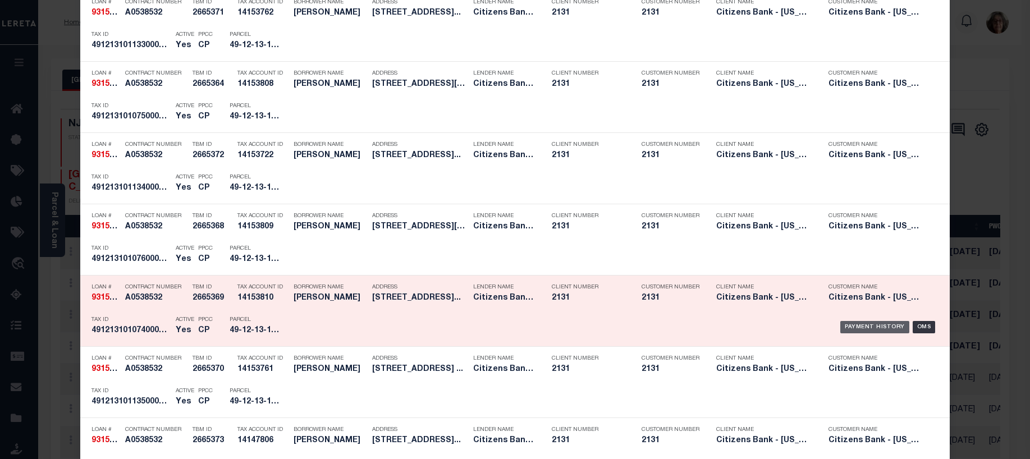
click at [859, 326] on div "Payment History" at bounding box center [874, 327] width 69 height 12
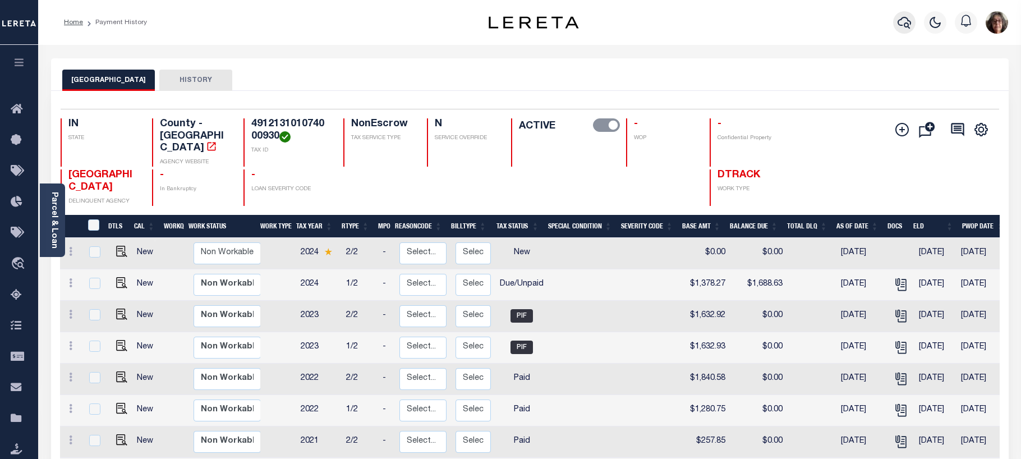
click at [907, 25] on icon "button" at bounding box center [904, 22] width 13 height 13
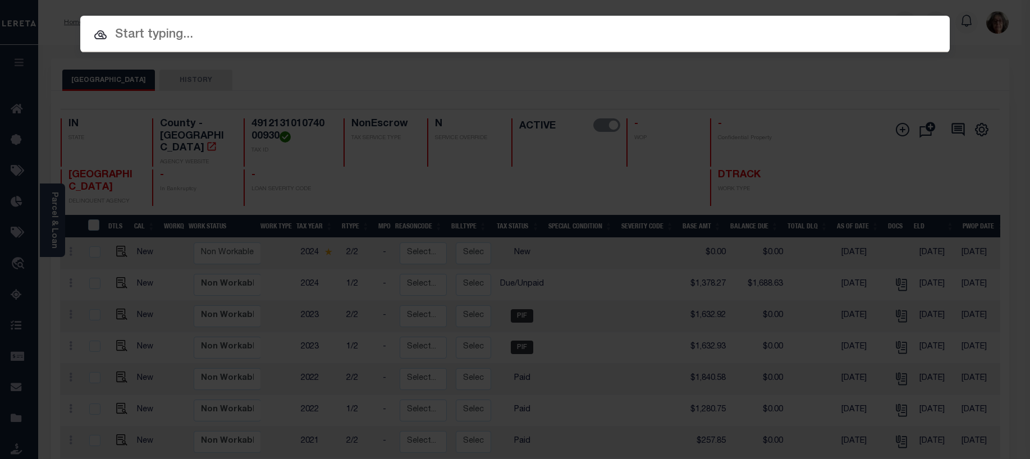
paste input "93159-21608"
type input "93159-21608"
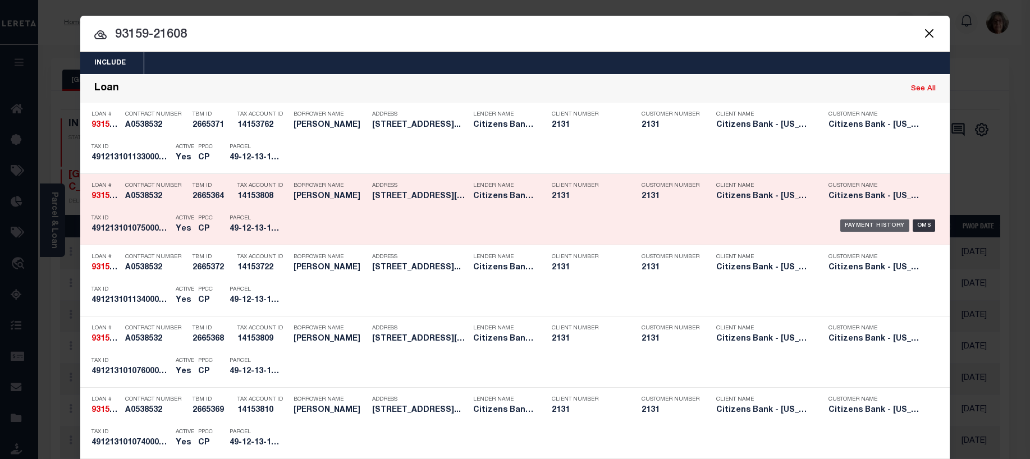
click at [875, 227] on div "Payment History" at bounding box center [874, 225] width 69 height 12
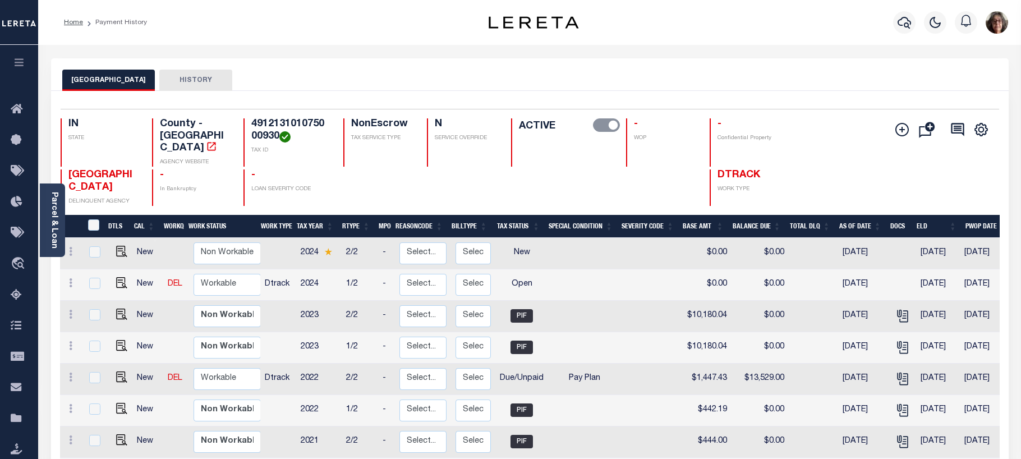
drag, startPoint x: 69, startPoint y: 20, endPoint x: 70, endPoint y: 30, distance: 9.6
click at [71, 21] on link "Home" at bounding box center [73, 22] width 19 height 7
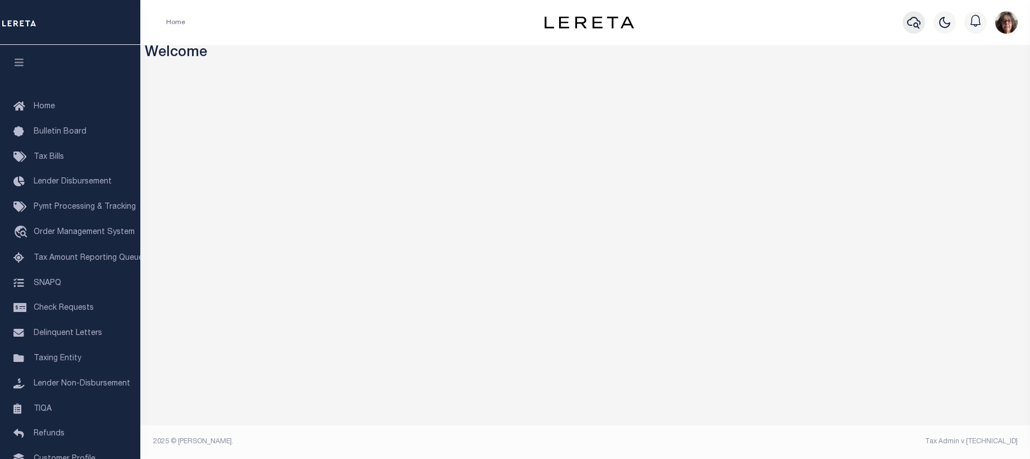
click at [911, 26] on icon "button" at bounding box center [913, 23] width 13 height 12
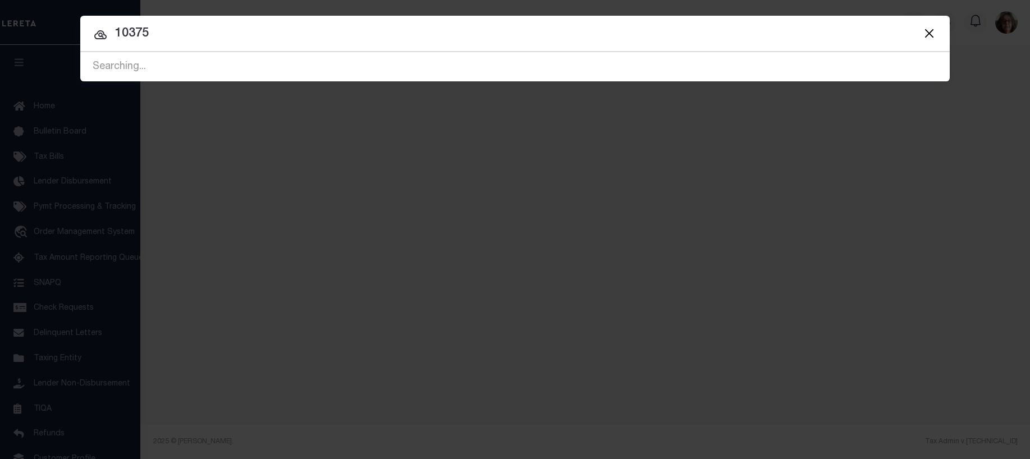
type input "10375"
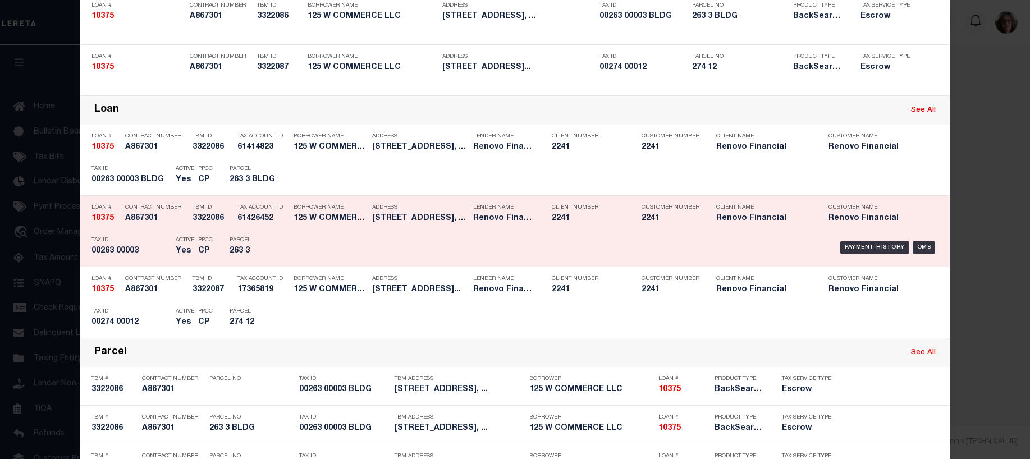
scroll to position [168, 0]
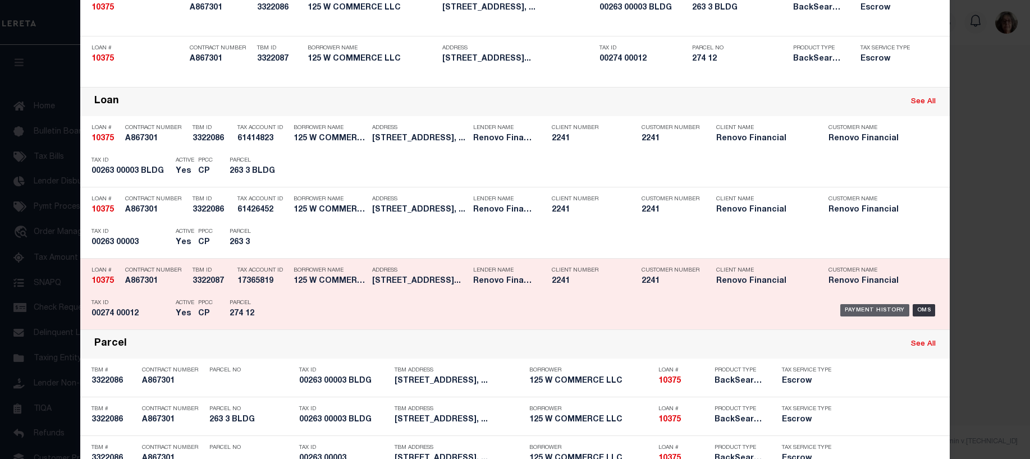
click at [872, 311] on div "Payment History" at bounding box center [874, 310] width 69 height 12
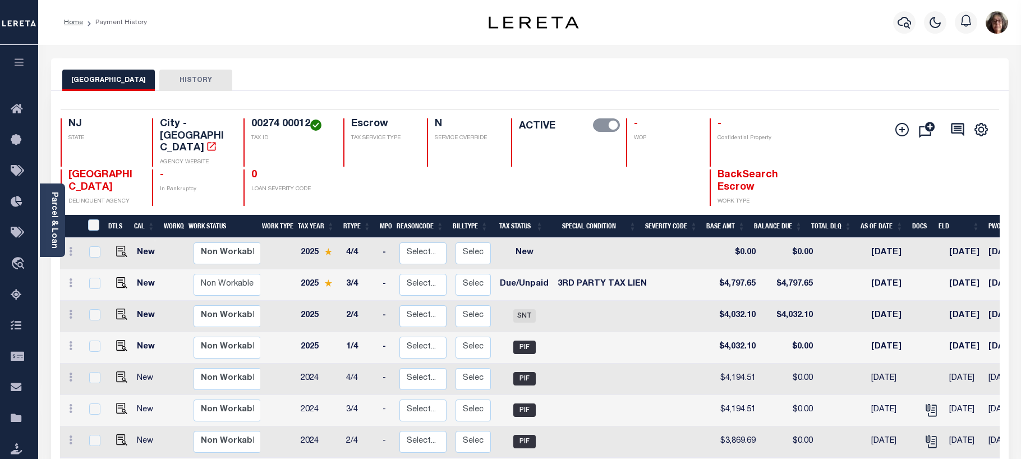
click at [184, 85] on button "HISTORY" at bounding box center [195, 80] width 73 height 21
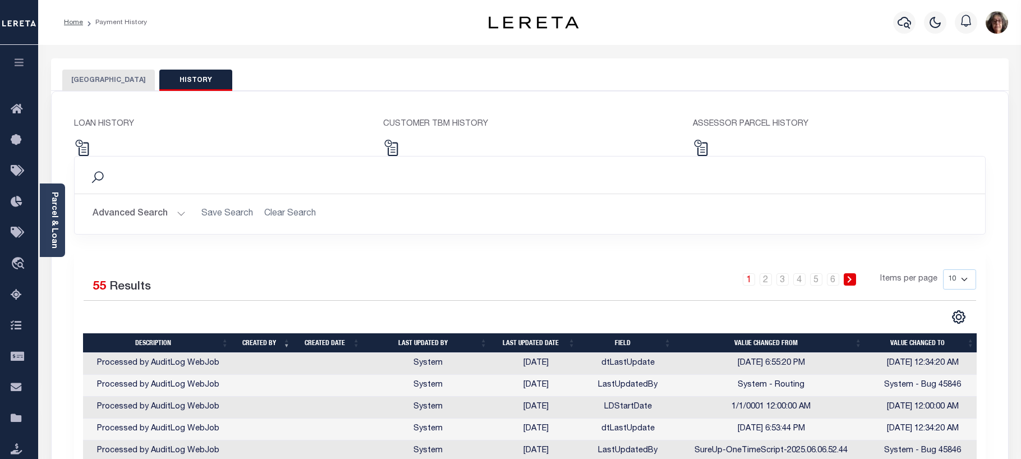
click at [95, 79] on button "[GEOGRAPHIC_DATA]" at bounding box center [108, 80] width 93 height 21
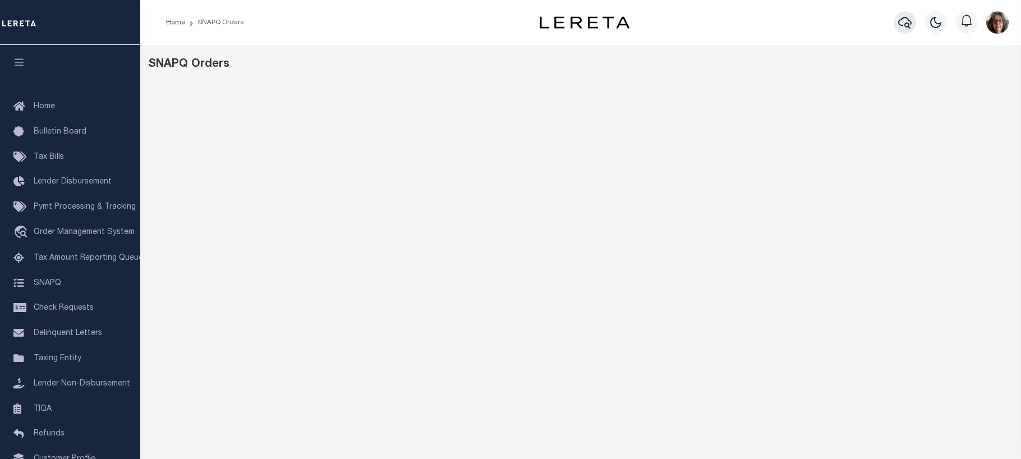
click at [910, 20] on icon "button" at bounding box center [905, 22] width 13 height 13
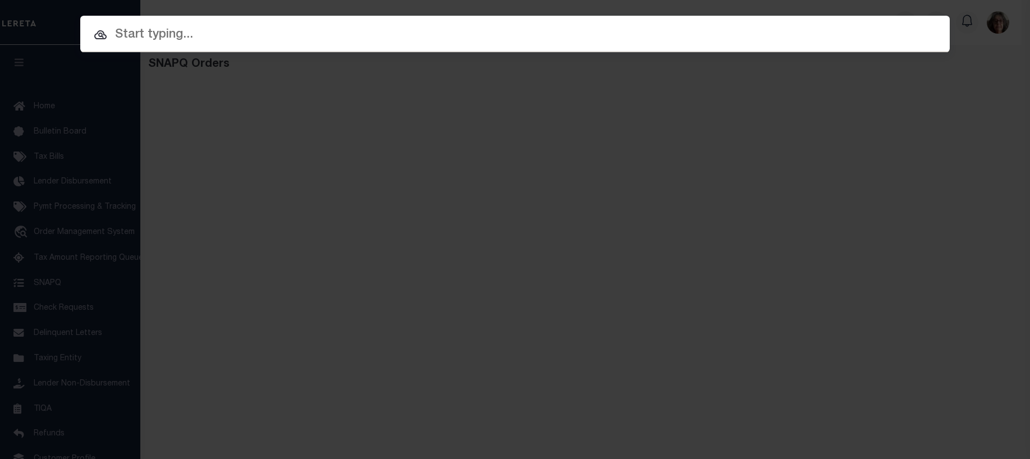
paste input "93159-21608"
type input "93159-21608"
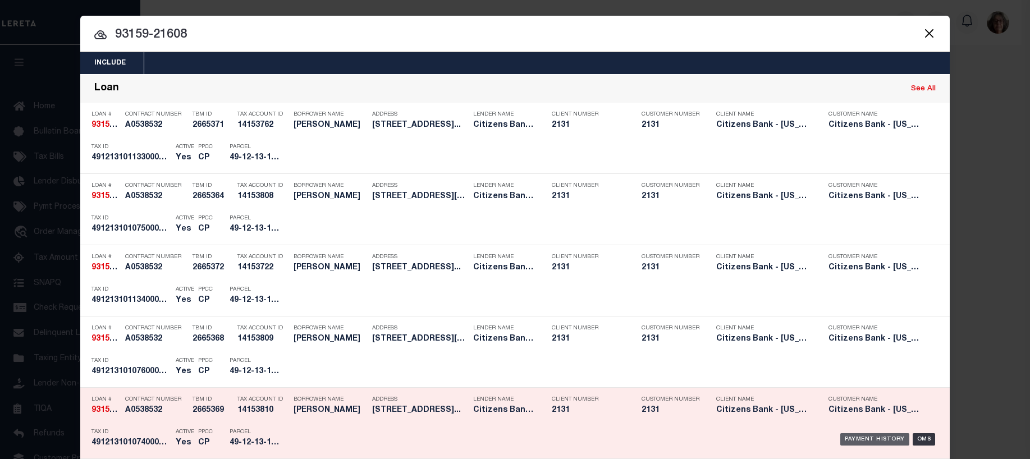
click at [863, 442] on div "Payment History" at bounding box center [874, 439] width 69 height 12
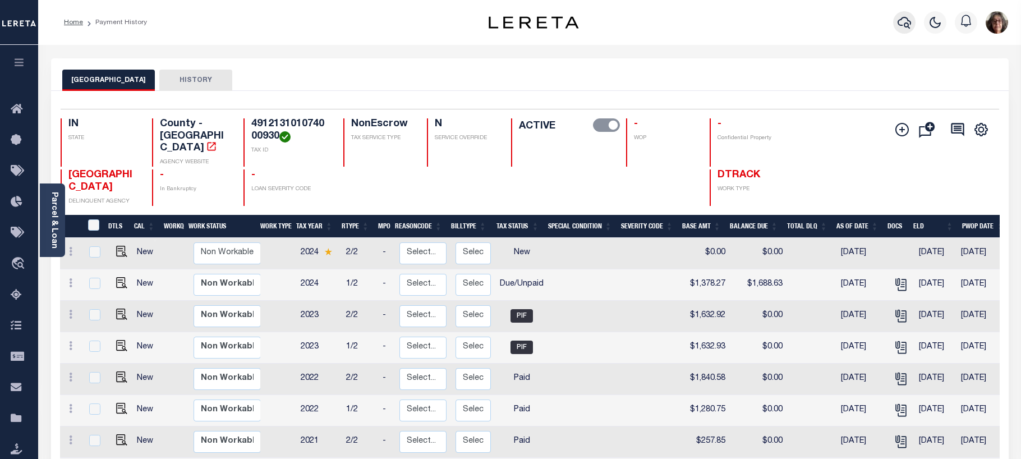
click at [906, 24] on icon "button" at bounding box center [904, 23] width 13 height 12
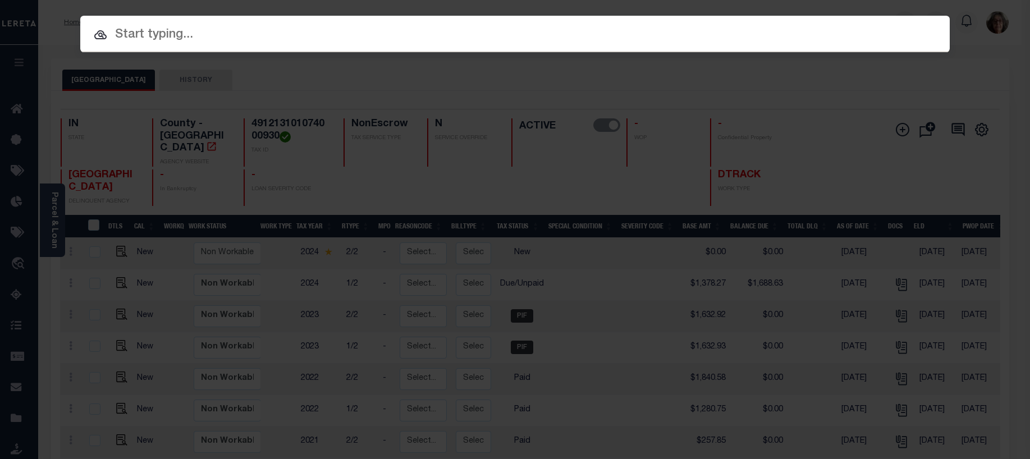
paste input "93159-21608"
type input "93159-21608"
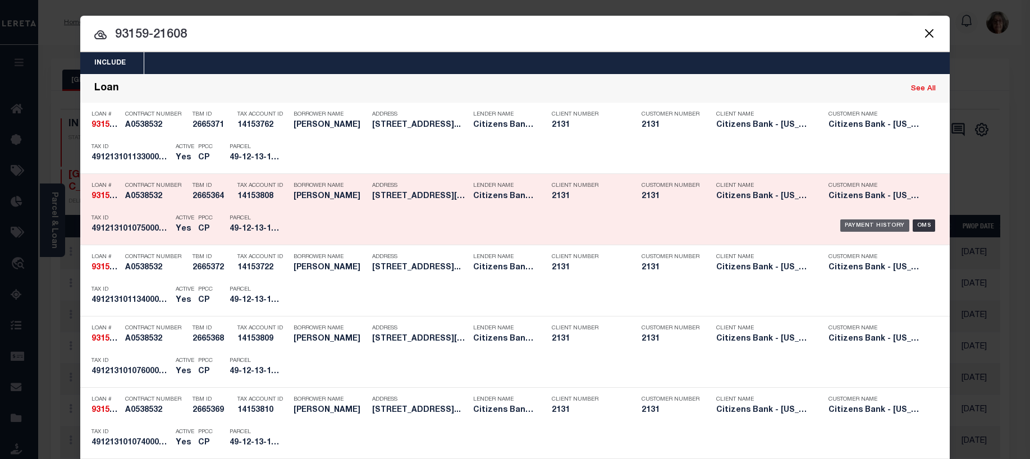
click at [864, 225] on div "Payment History" at bounding box center [874, 225] width 69 height 12
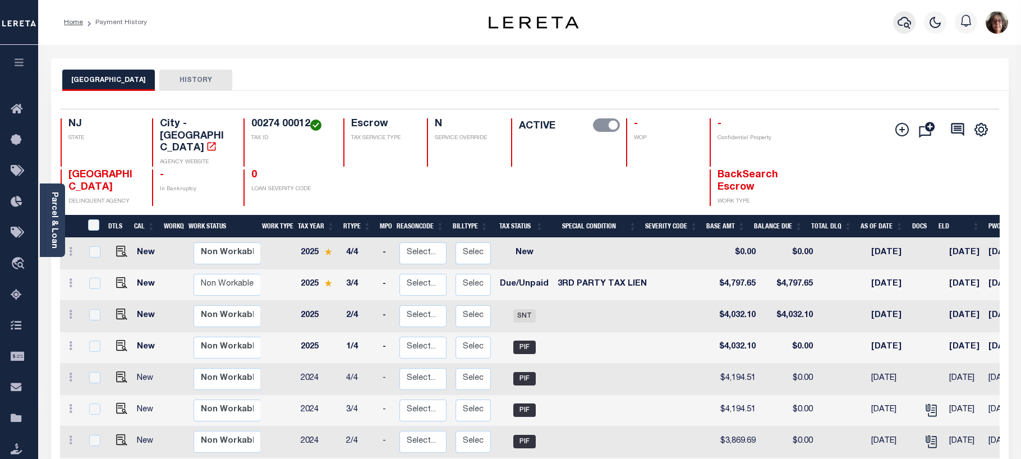
click at [907, 22] on icon "button" at bounding box center [904, 22] width 13 height 13
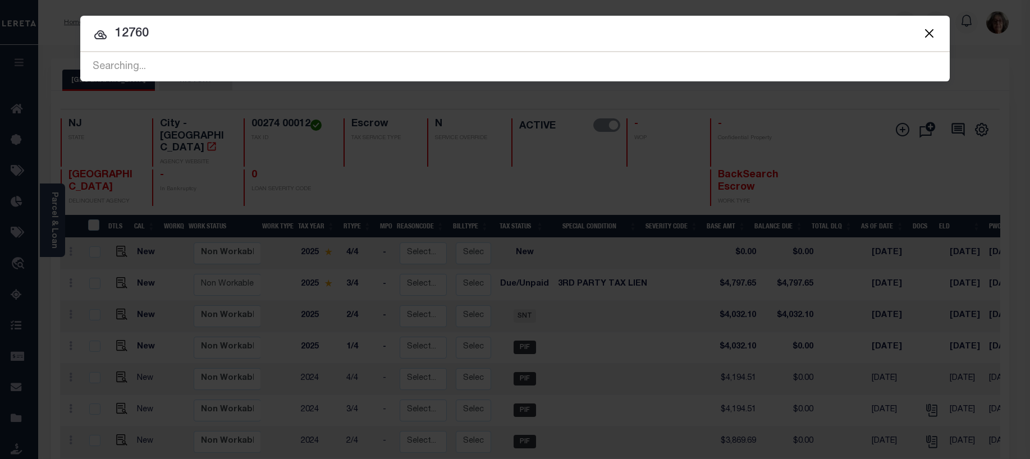
type input "12760"
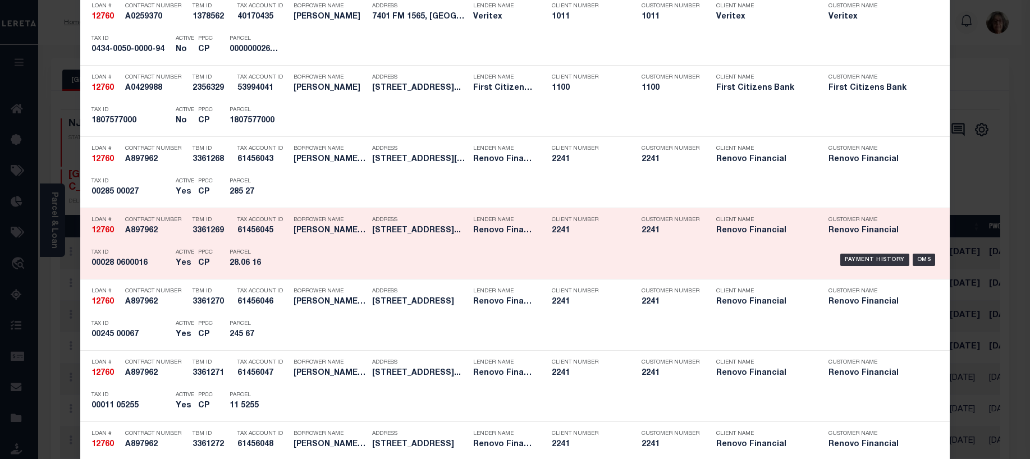
scroll to position [674, 0]
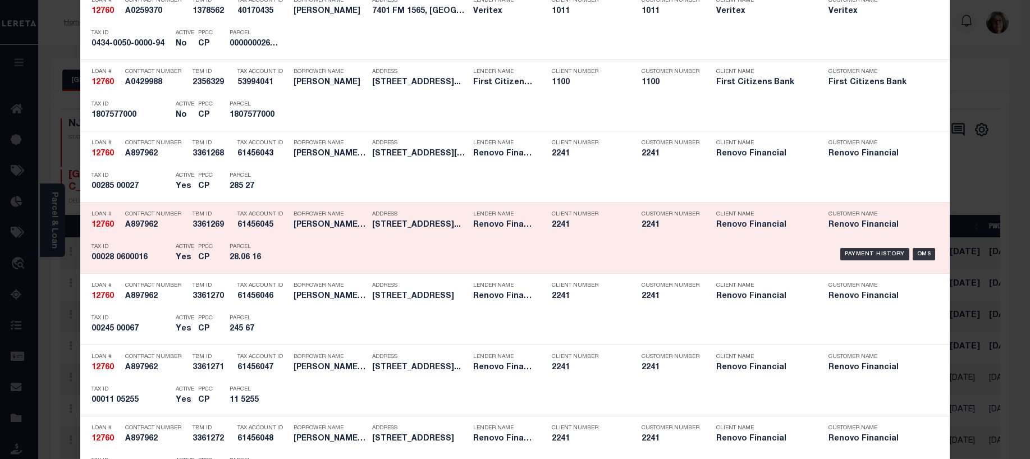
drag, startPoint x: 851, startPoint y: 256, endPoint x: 834, endPoint y: 253, distance: 17.2
click at [848, 255] on div "Payment History" at bounding box center [874, 254] width 69 height 12
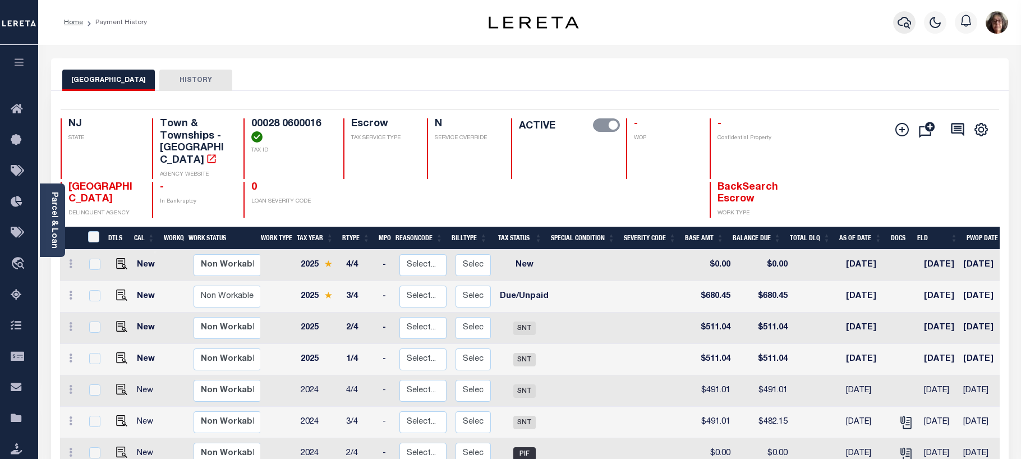
click at [904, 23] on icon "button" at bounding box center [904, 22] width 13 height 13
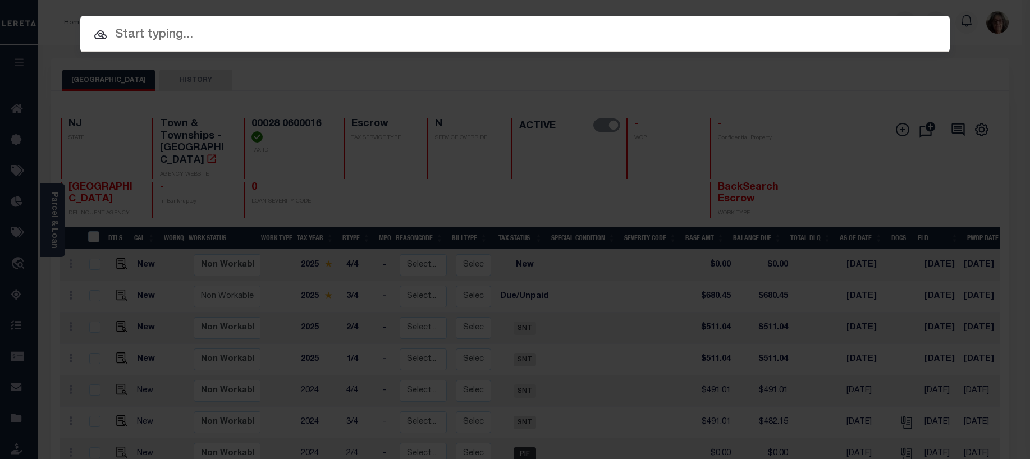
drag, startPoint x: 121, startPoint y: 40, endPoint x: 118, endPoint y: 33, distance: 7.6
click at [118, 33] on input "text" at bounding box center [514, 35] width 869 height 20
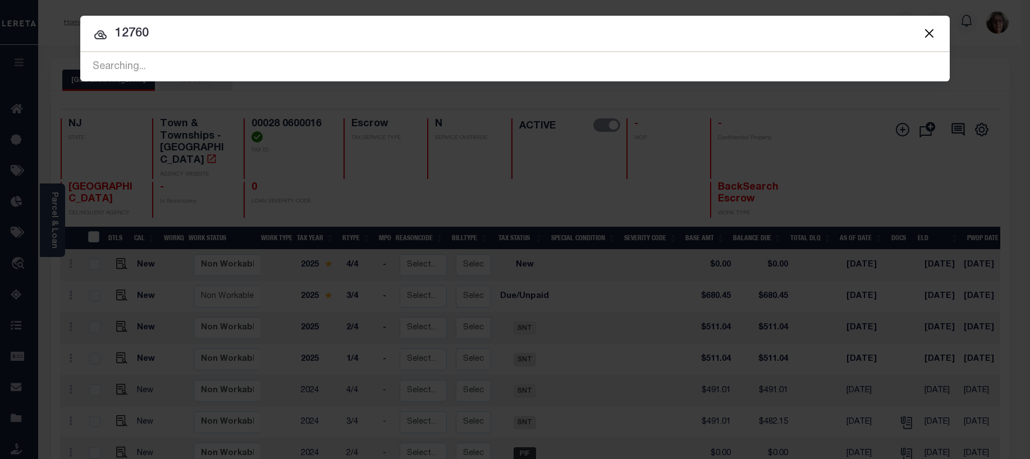
type input "12760"
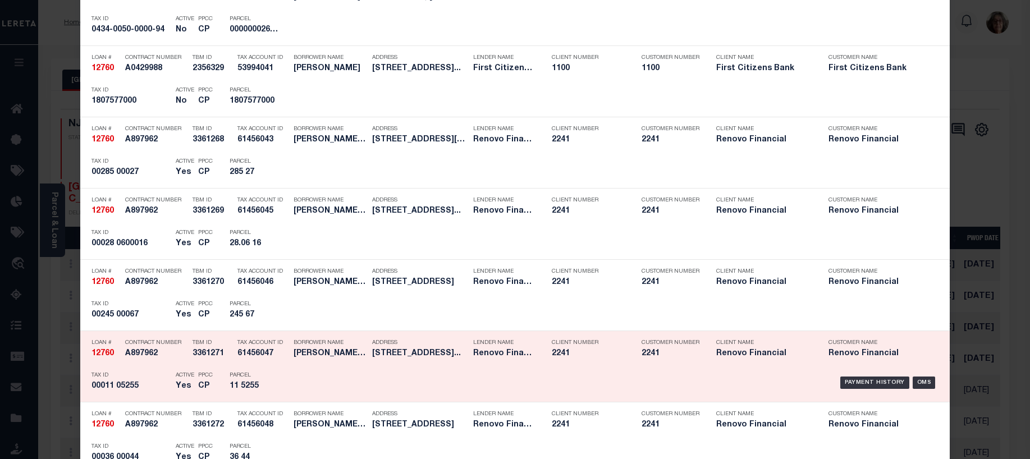
scroll to position [730, 0]
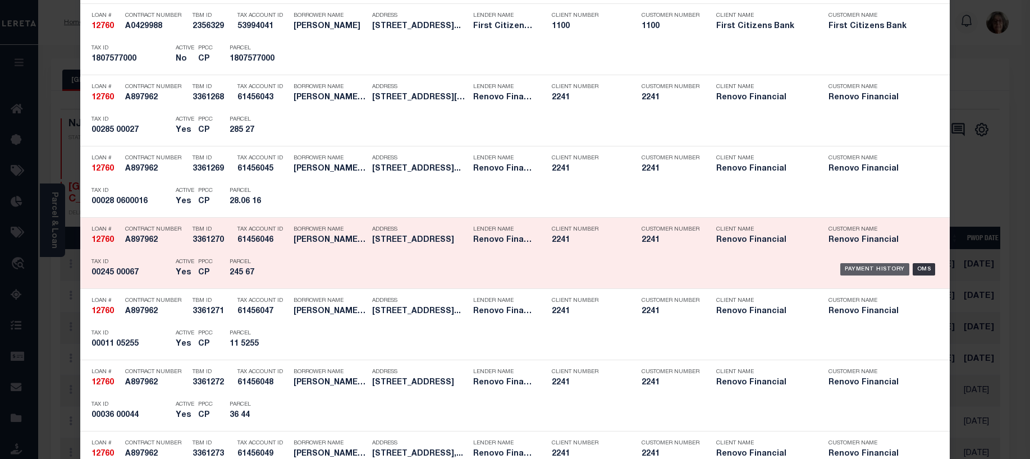
click at [857, 270] on div "Payment History" at bounding box center [874, 269] width 69 height 12
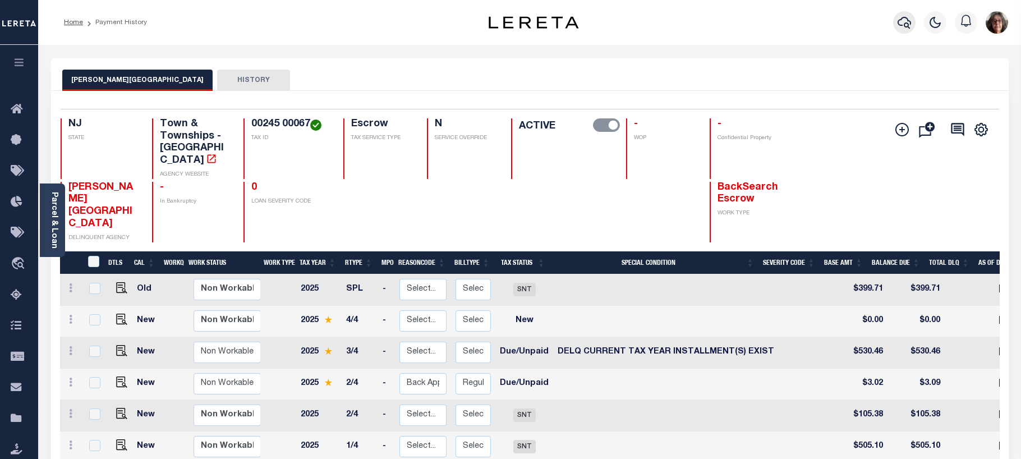
click at [903, 21] on icon "button" at bounding box center [904, 22] width 13 height 13
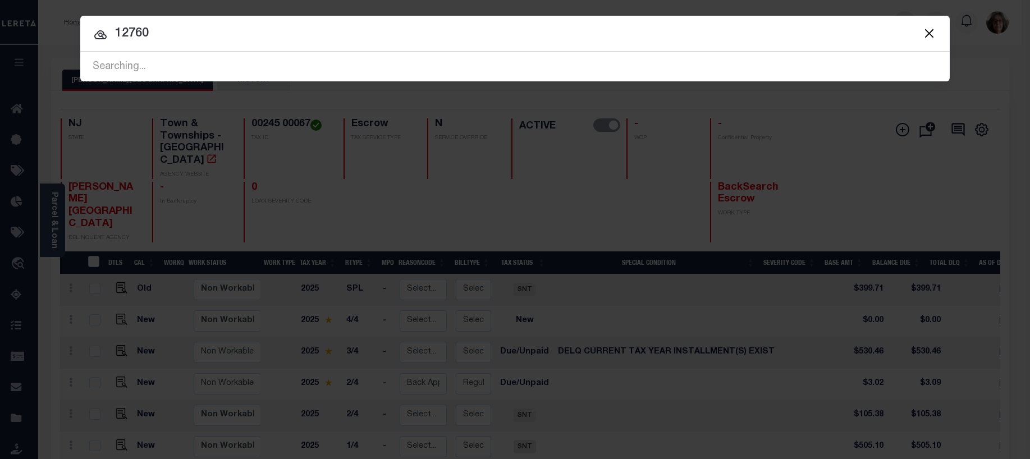
type input "12760"
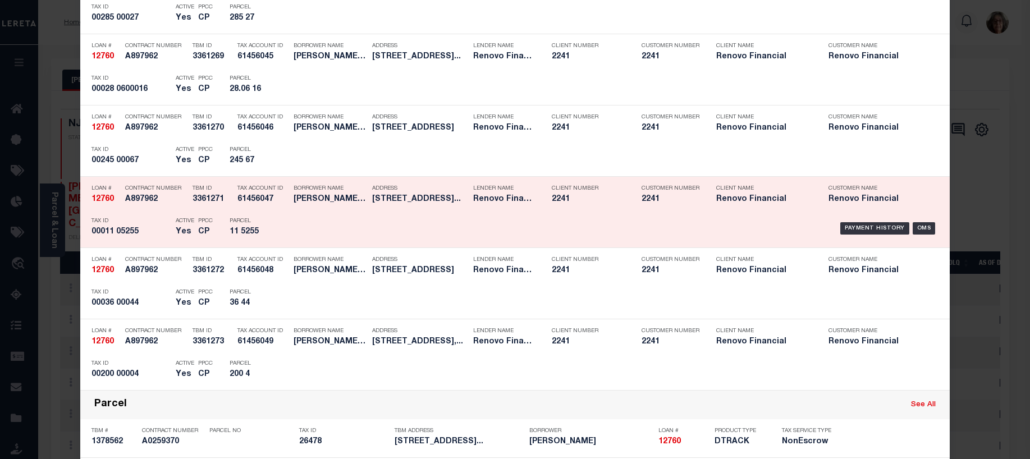
drag, startPoint x: 866, startPoint y: 231, endPoint x: 830, endPoint y: 224, distance: 36.5
click at [863, 230] on div "Payment History" at bounding box center [874, 228] width 69 height 12
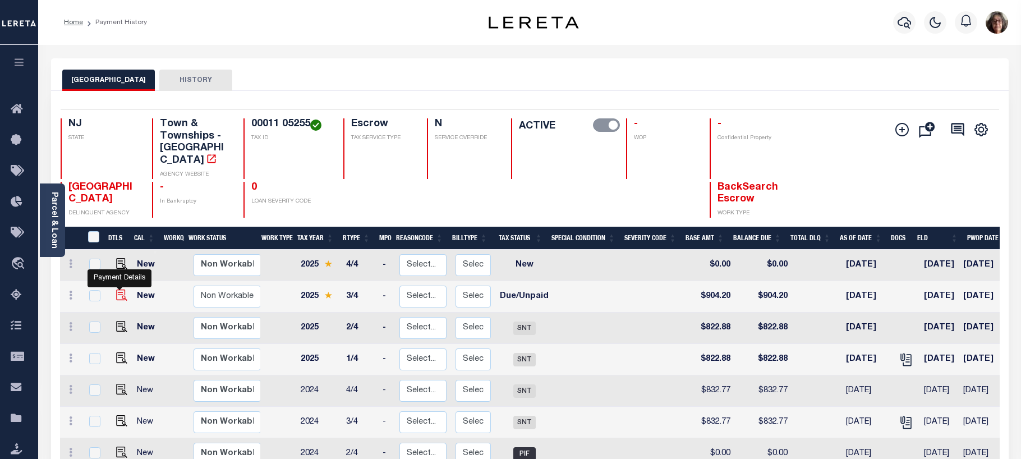
click at [118, 290] on img "" at bounding box center [121, 295] width 11 height 11
checkbox input "true"
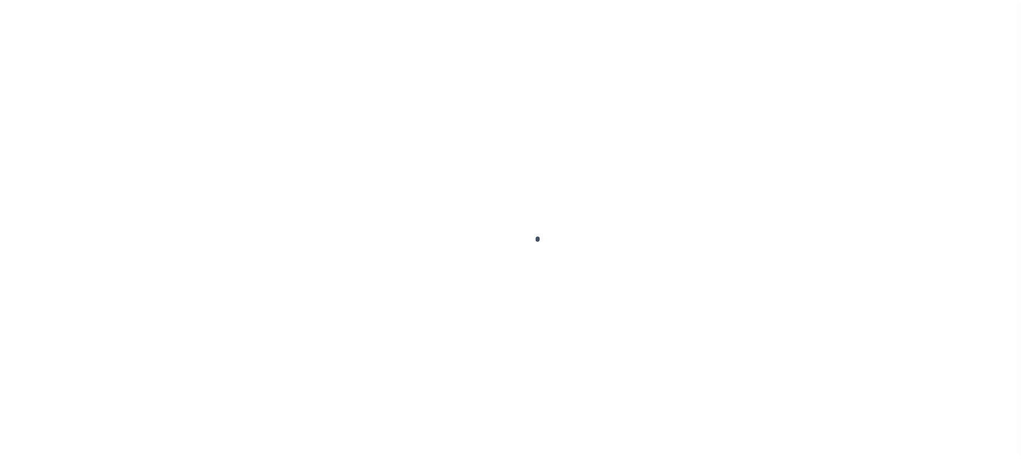
select select "DUE"
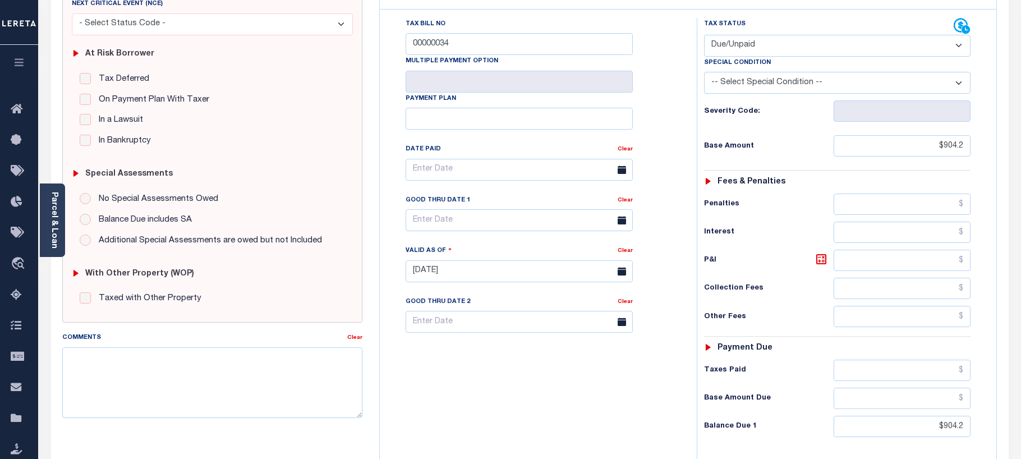
scroll to position [168, 0]
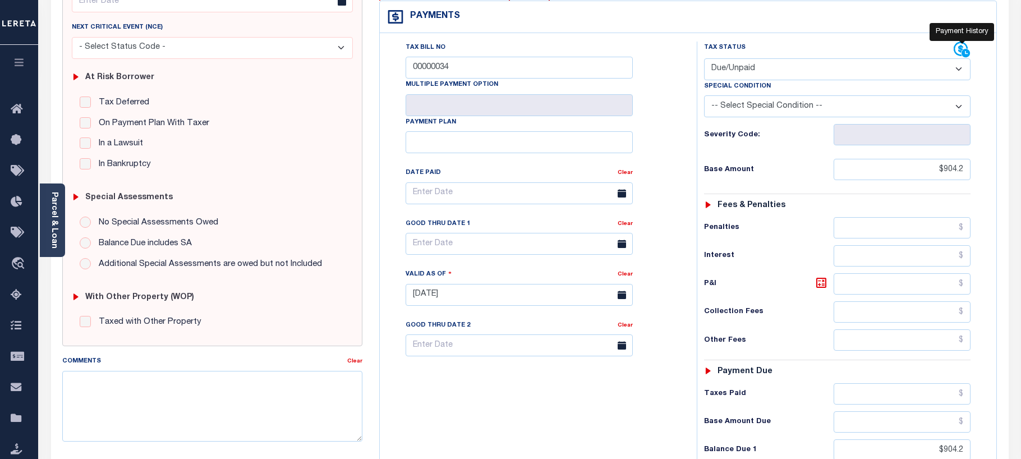
click at [957, 50] on icon at bounding box center [962, 50] width 17 height 17
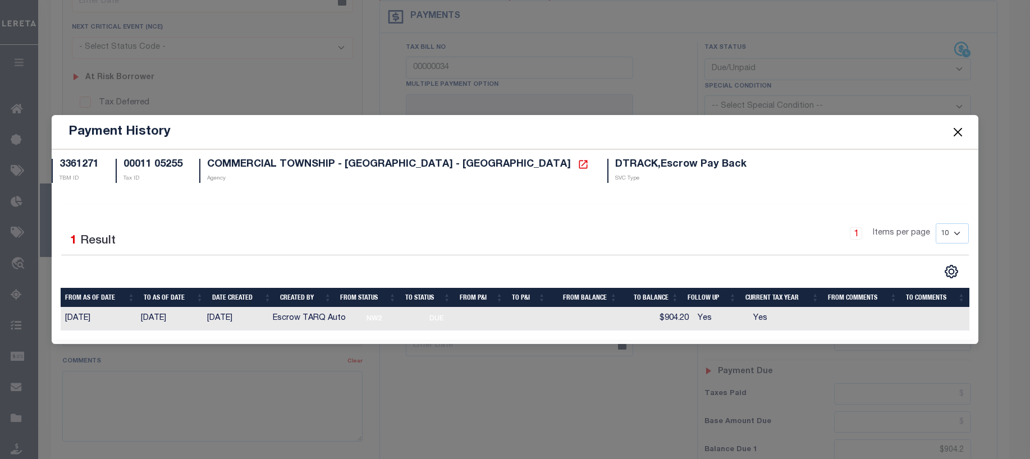
click at [960, 130] on button "Close" at bounding box center [957, 132] width 15 height 15
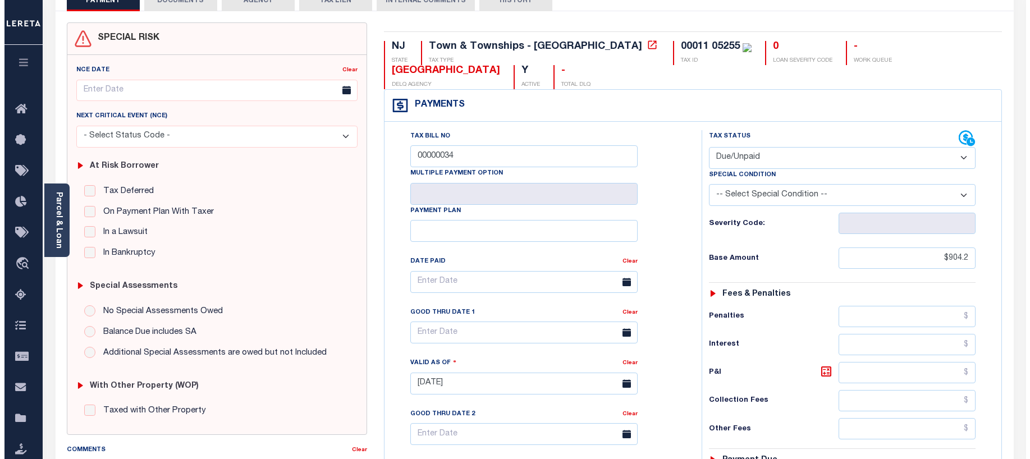
scroll to position [0, 0]
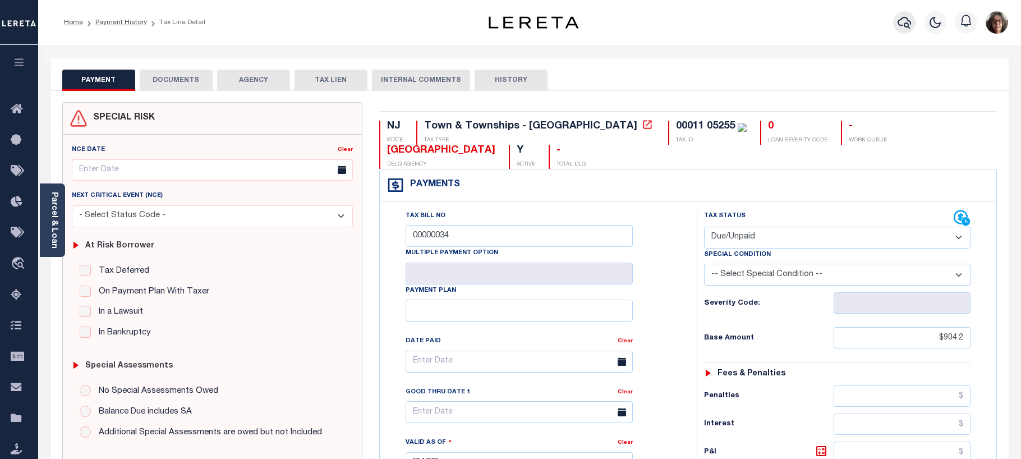
click at [906, 22] on icon "button" at bounding box center [904, 22] width 13 height 13
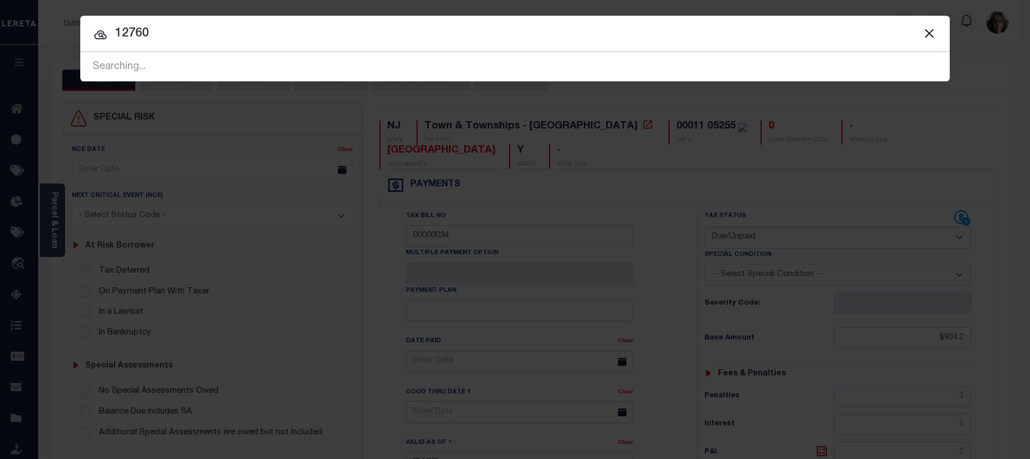
type input "12760"
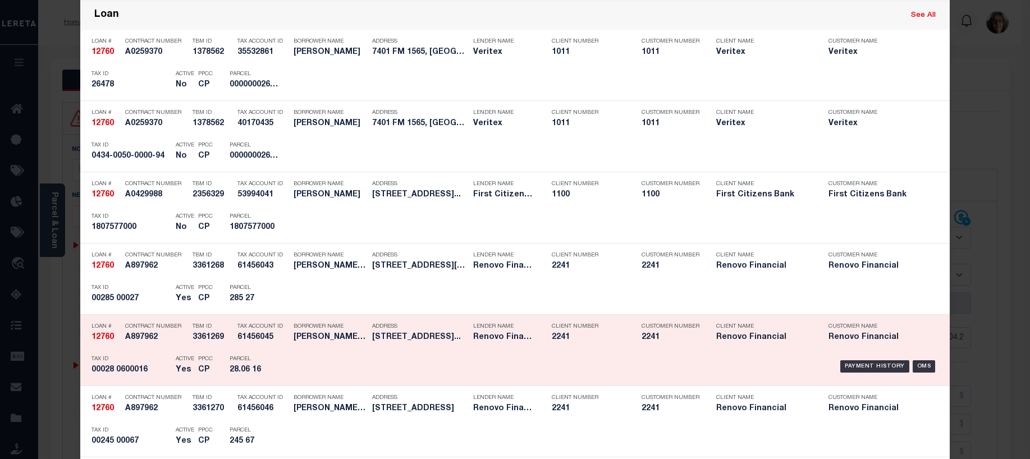
scroll to position [786, 0]
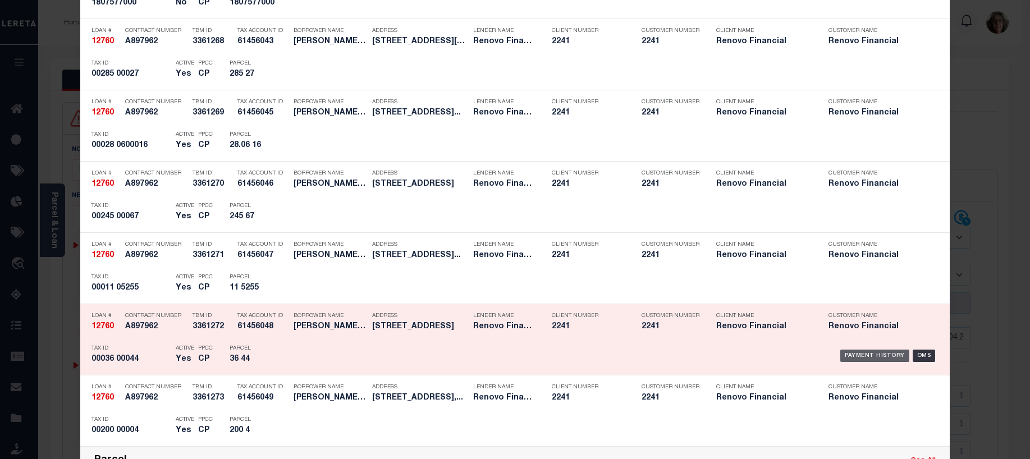
click at [862, 356] on div "Payment History" at bounding box center [874, 356] width 69 height 12
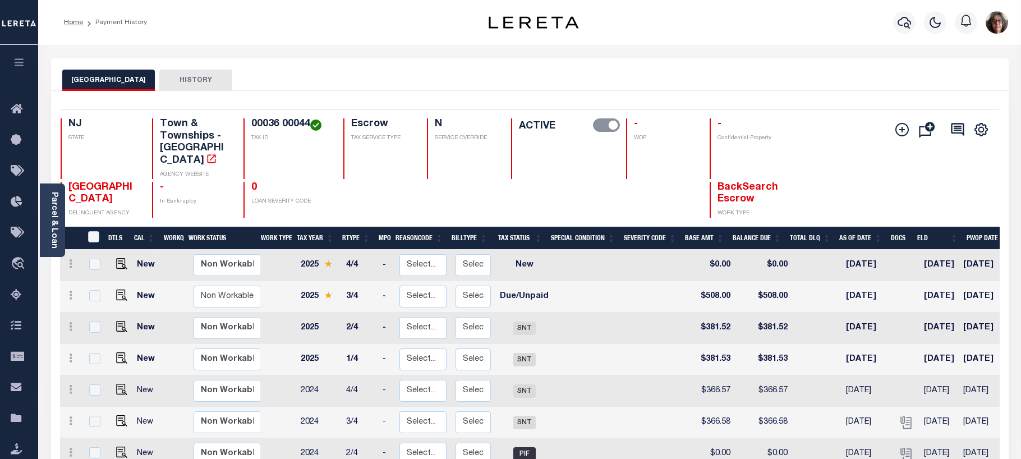
click at [494, 36] on div "Home Payment History Profile" at bounding box center [529, 22] width 983 height 45
click at [903, 25] on icon "button" at bounding box center [904, 22] width 13 height 13
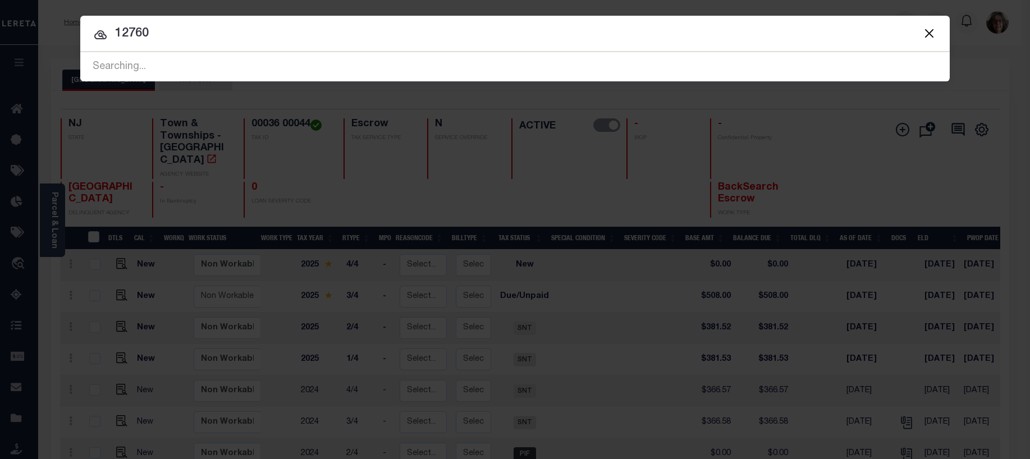
type input "12760"
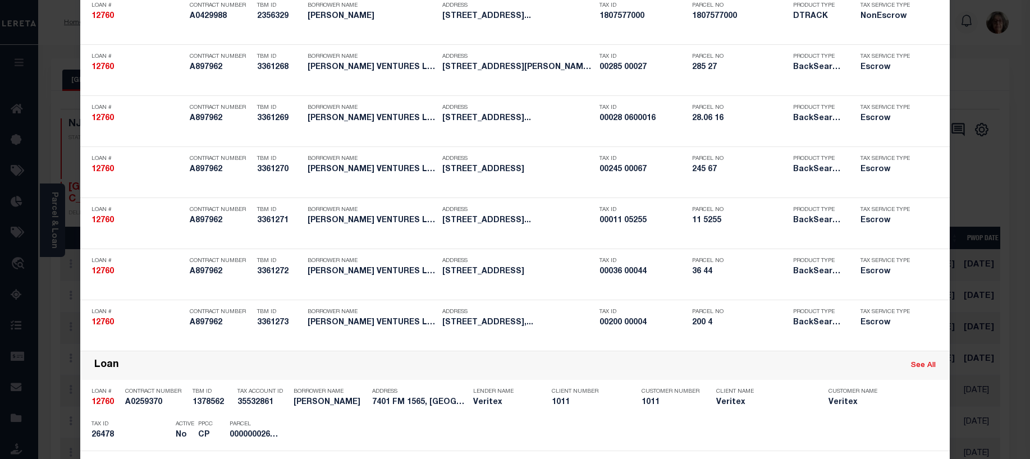
drag, startPoint x: 932, startPoint y: 338, endPoint x: 940, endPoint y: 398, distance: 61.2
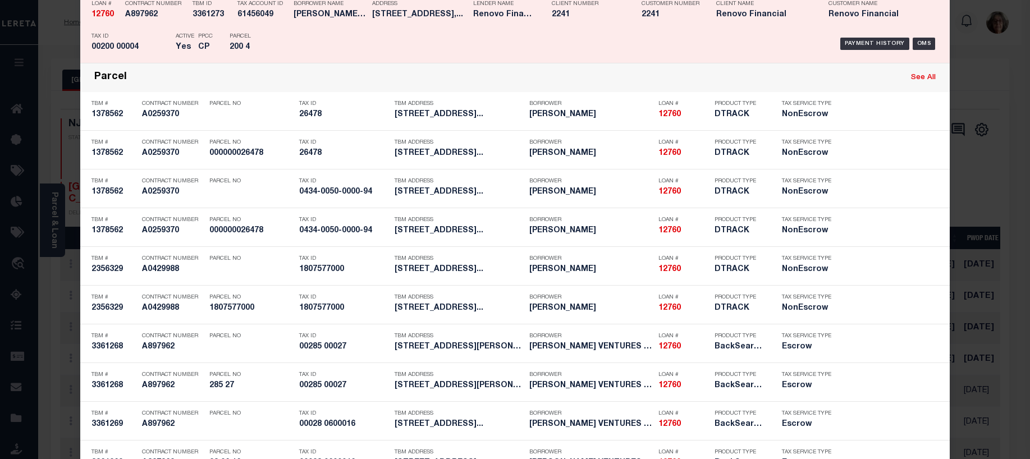
scroll to position [842, 0]
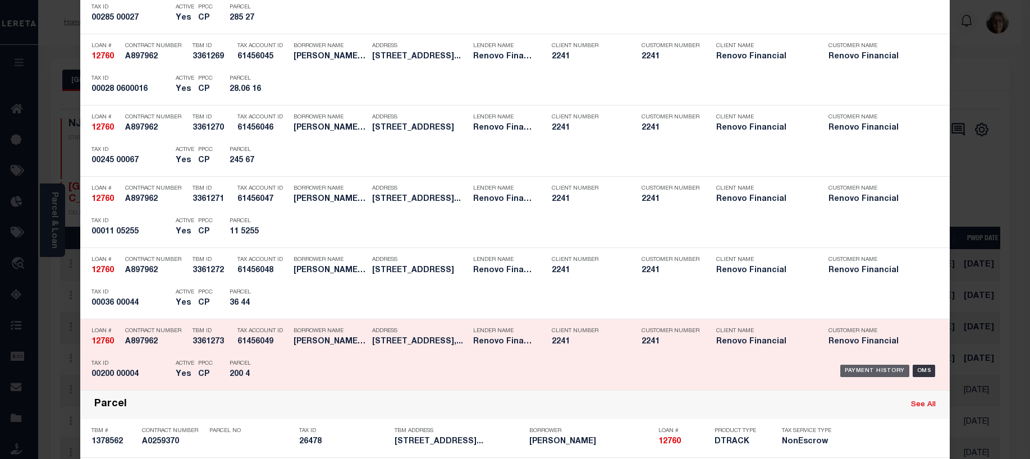
click at [871, 373] on div "Payment History" at bounding box center [874, 371] width 69 height 12
